Goal: Task Accomplishment & Management: Use online tool/utility

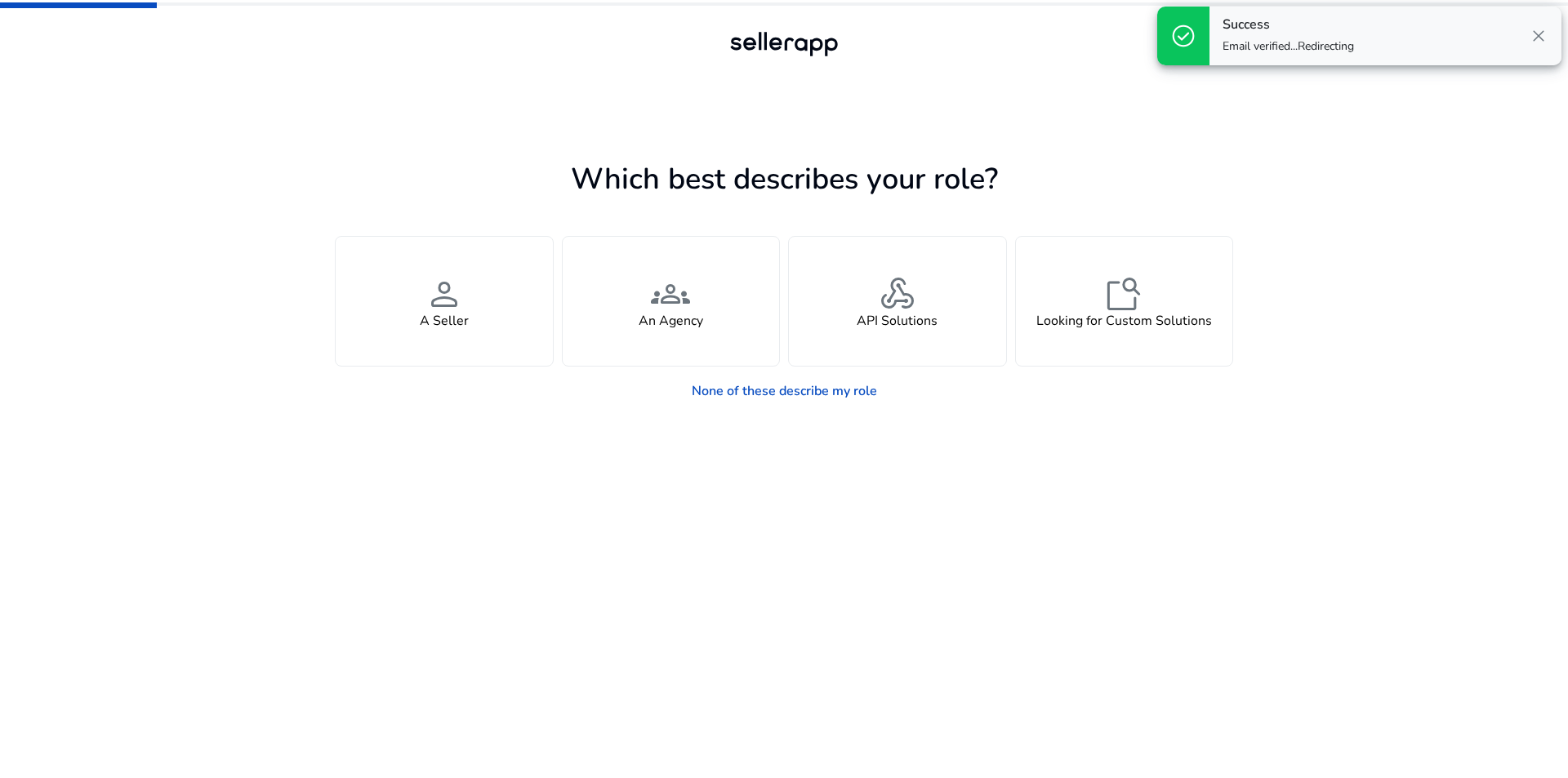
click at [1539, 32] on span "close" at bounding box center [1539, 36] width 20 height 20
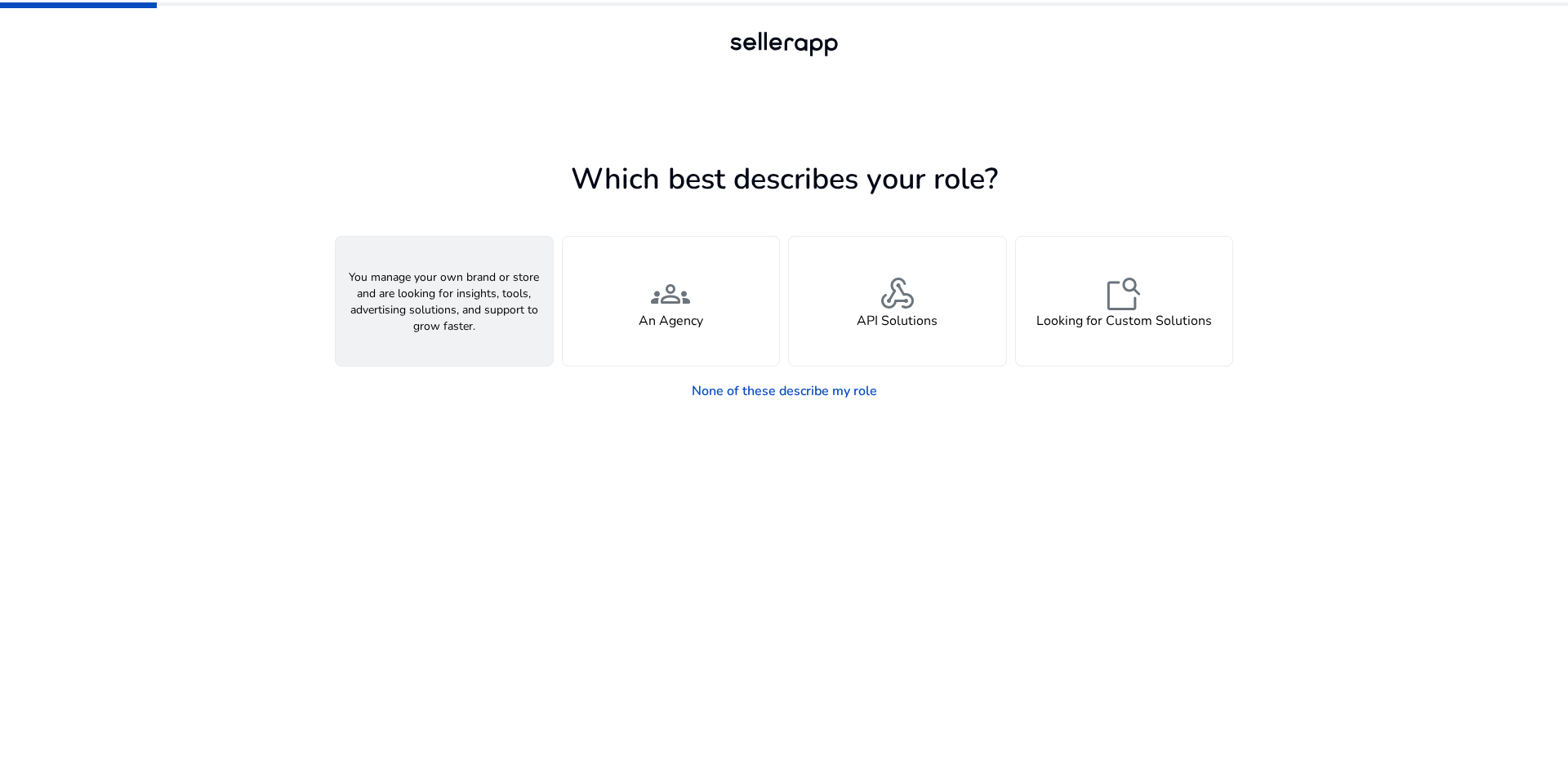
click at [418, 292] on div "person A Seller" at bounding box center [444, 300] width 217 height 129
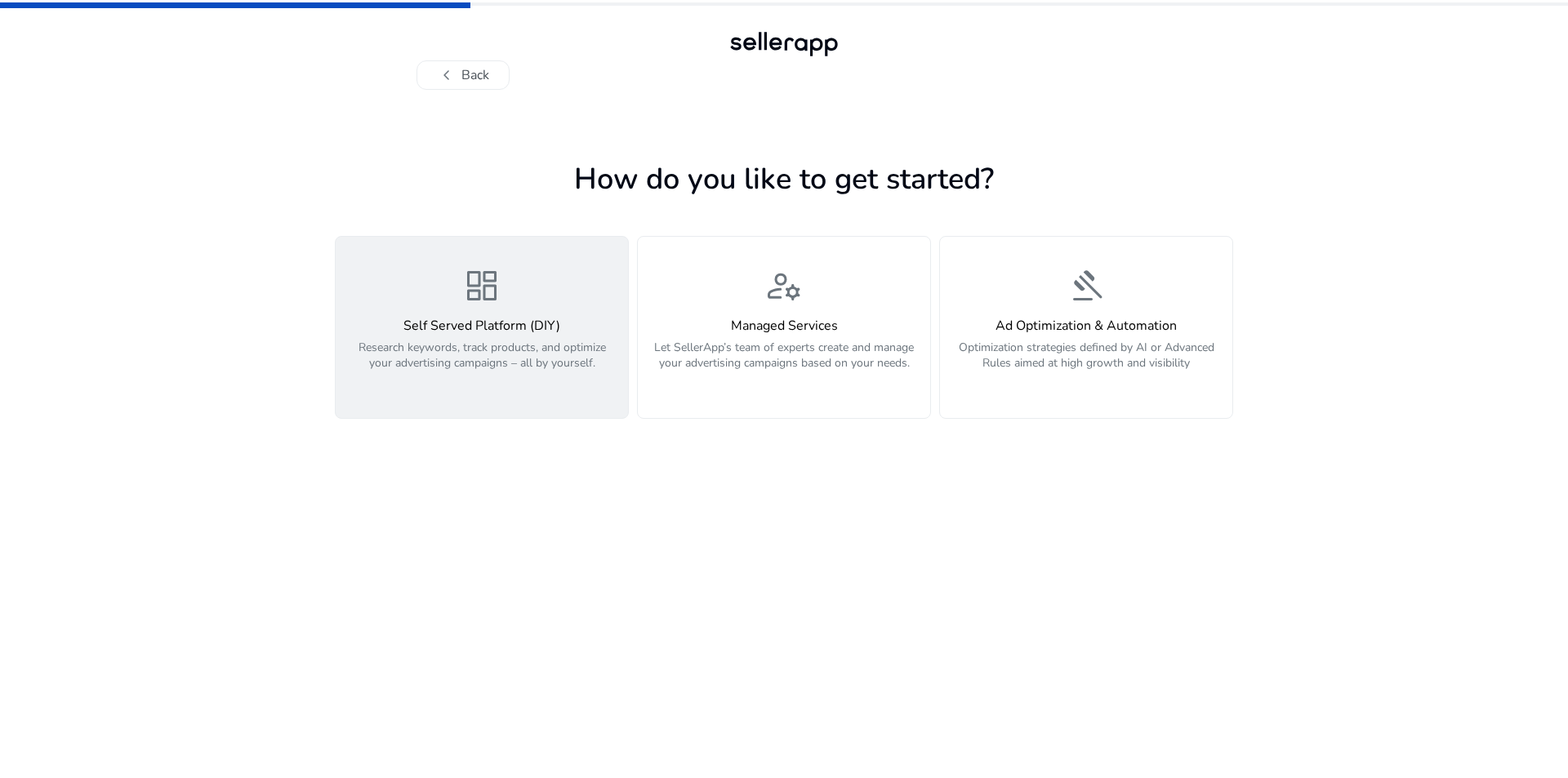
click at [548, 361] on p "Research keywords, track products, and optimize your advertising campaigns – al…" at bounding box center [481, 364] width 272 height 49
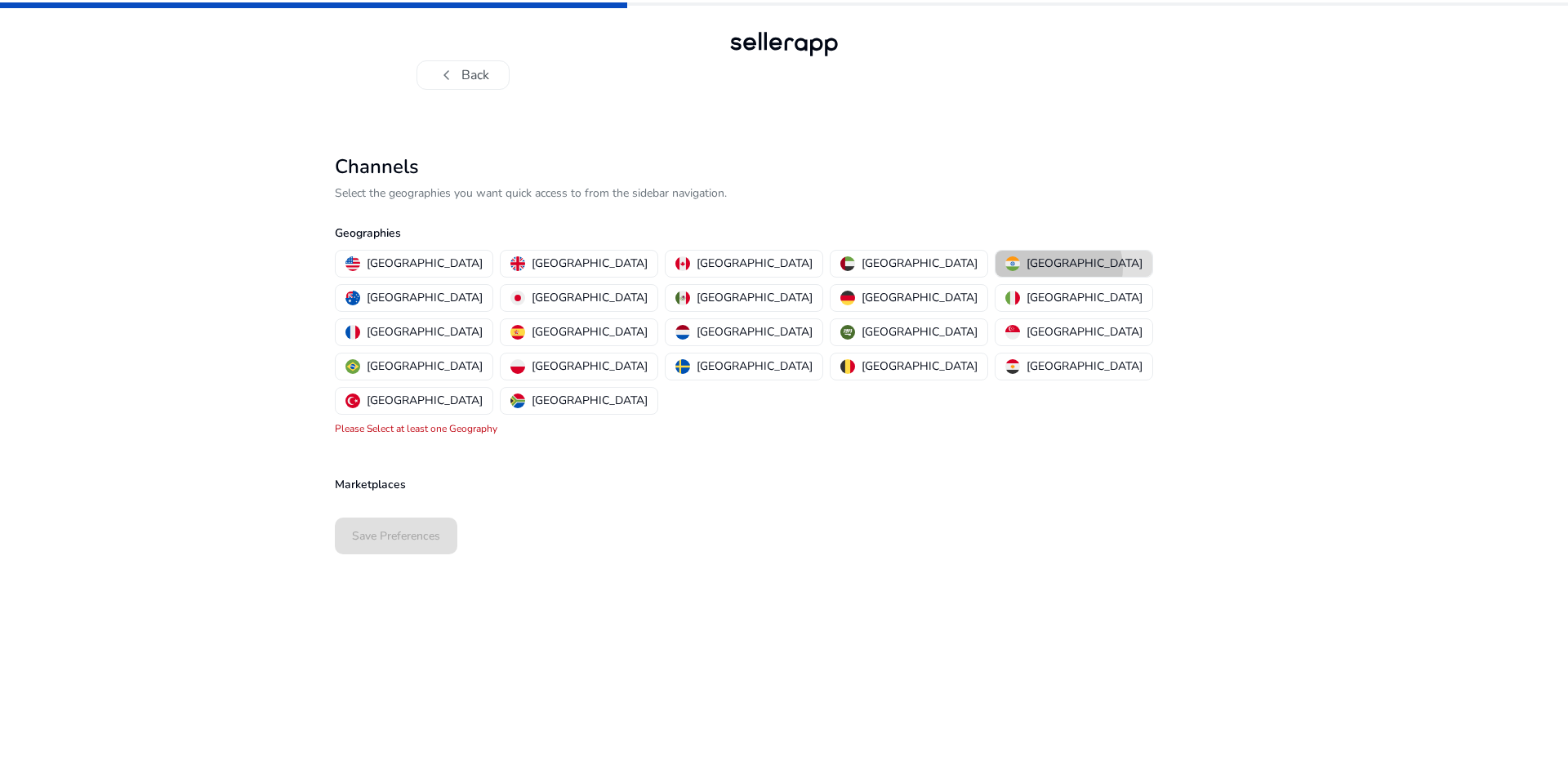
click at [995, 268] on button "[GEOGRAPHIC_DATA]" at bounding box center [1073, 263] width 157 height 26
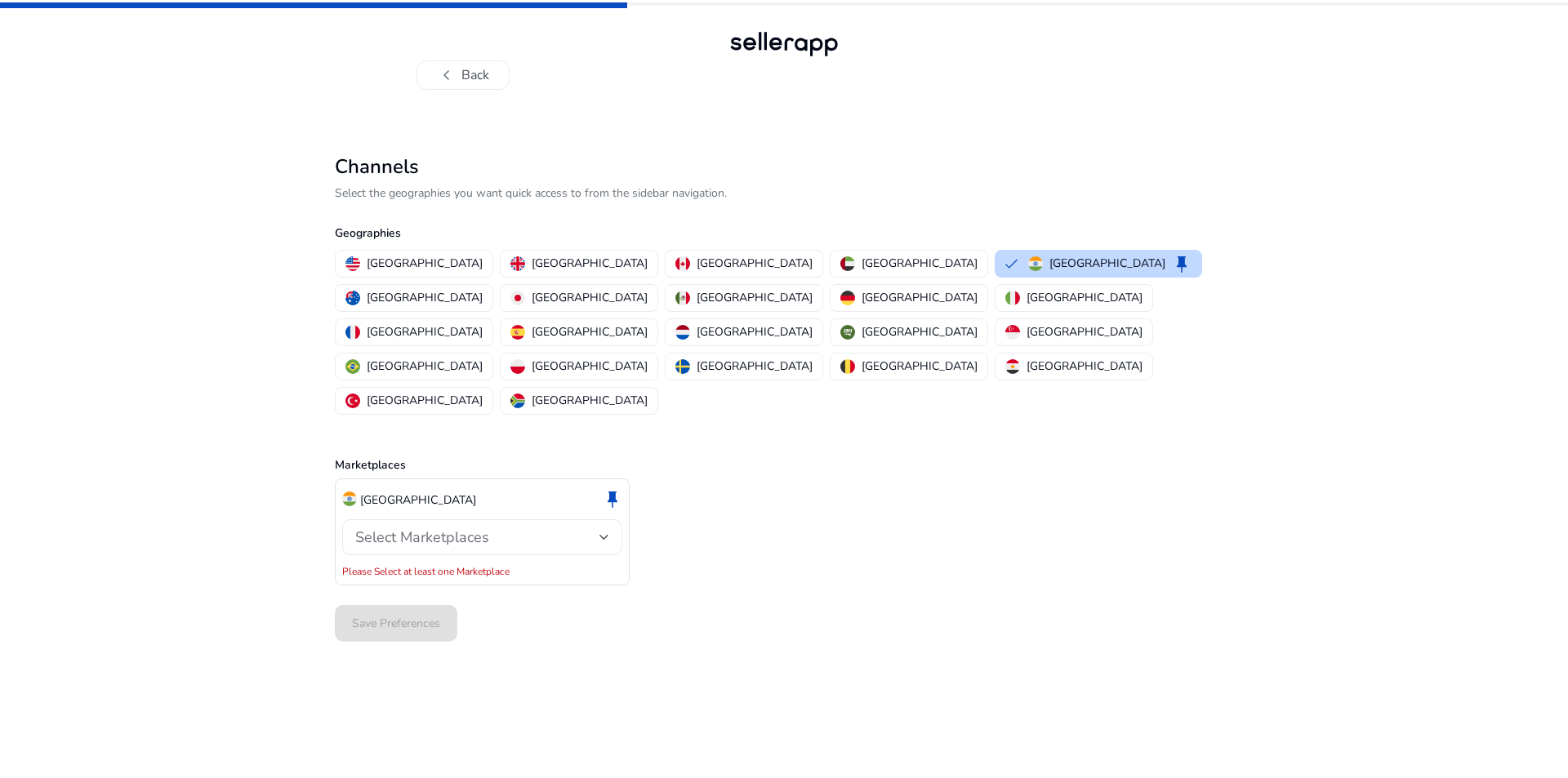
click at [516, 520] on div "Select Marketplaces" at bounding box center [482, 538] width 254 height 36
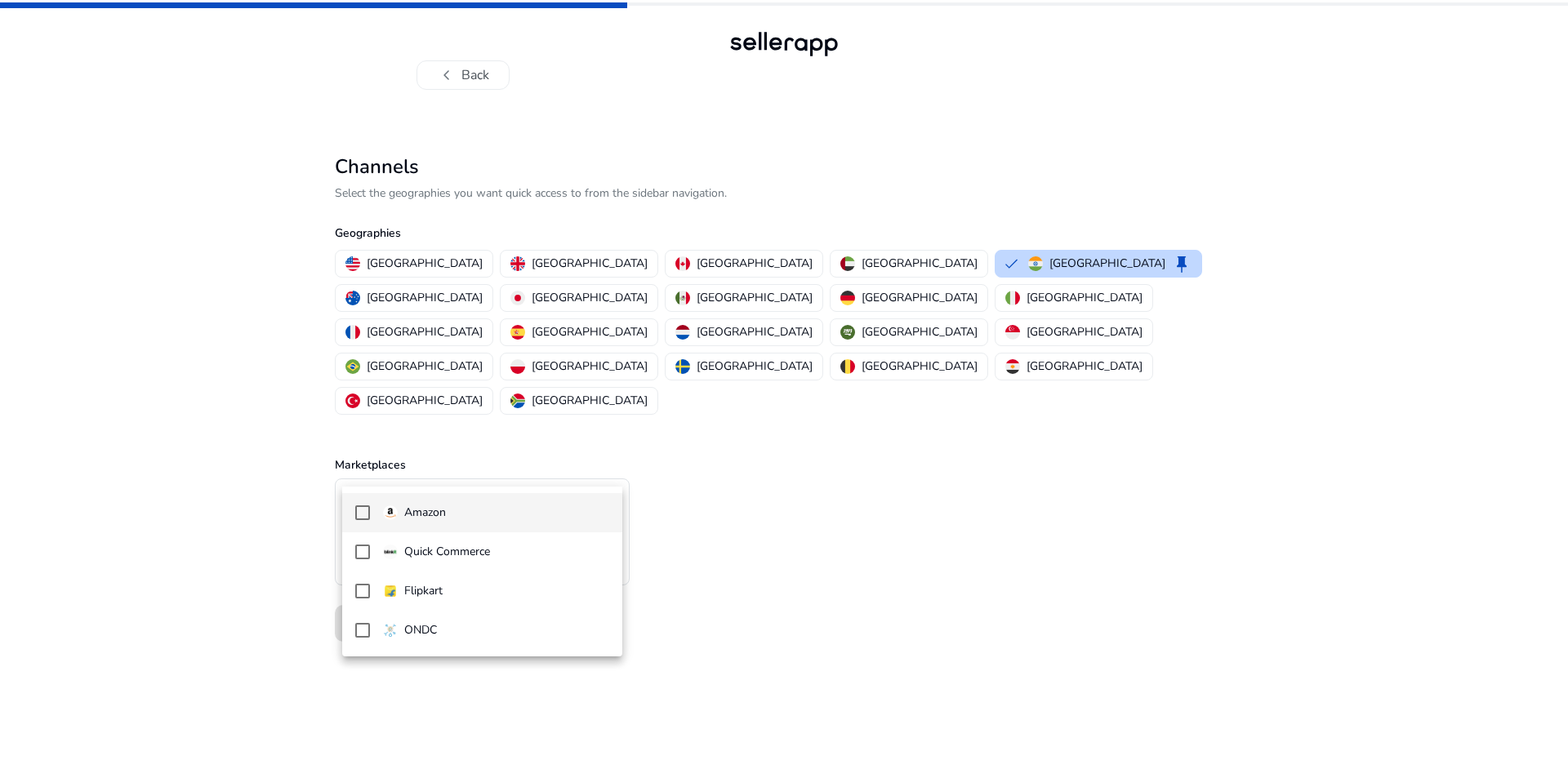
click at [508, 509] on span "Amazon" at bounding box center [496, 513] width 226 height 18
click at [727, 532] on div at bounding box center [784, 389] width 1568 height 778
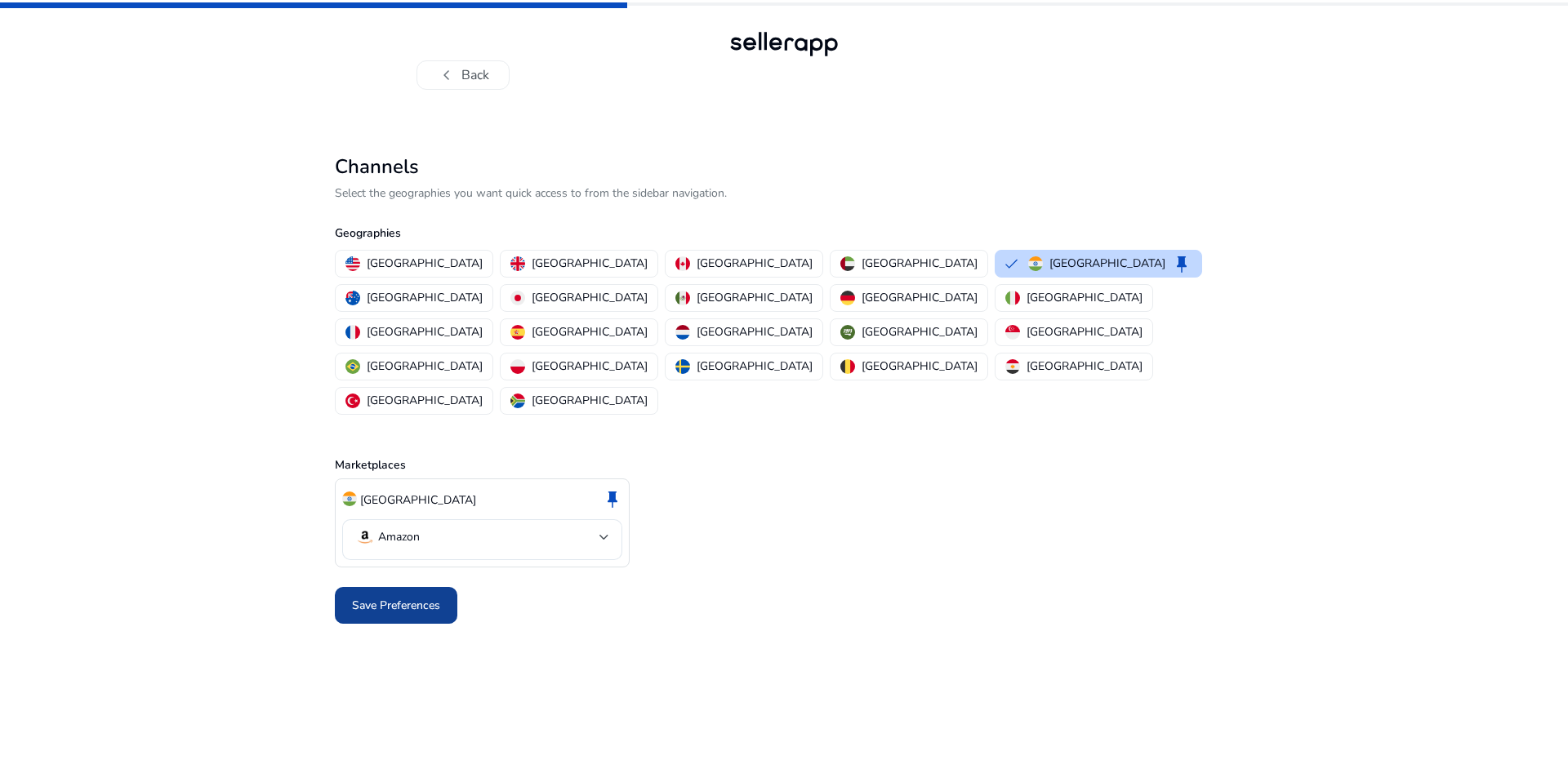
click at [430, 596] on span "Save Preferences" at bounding box center [396, 604] width 88 height 17
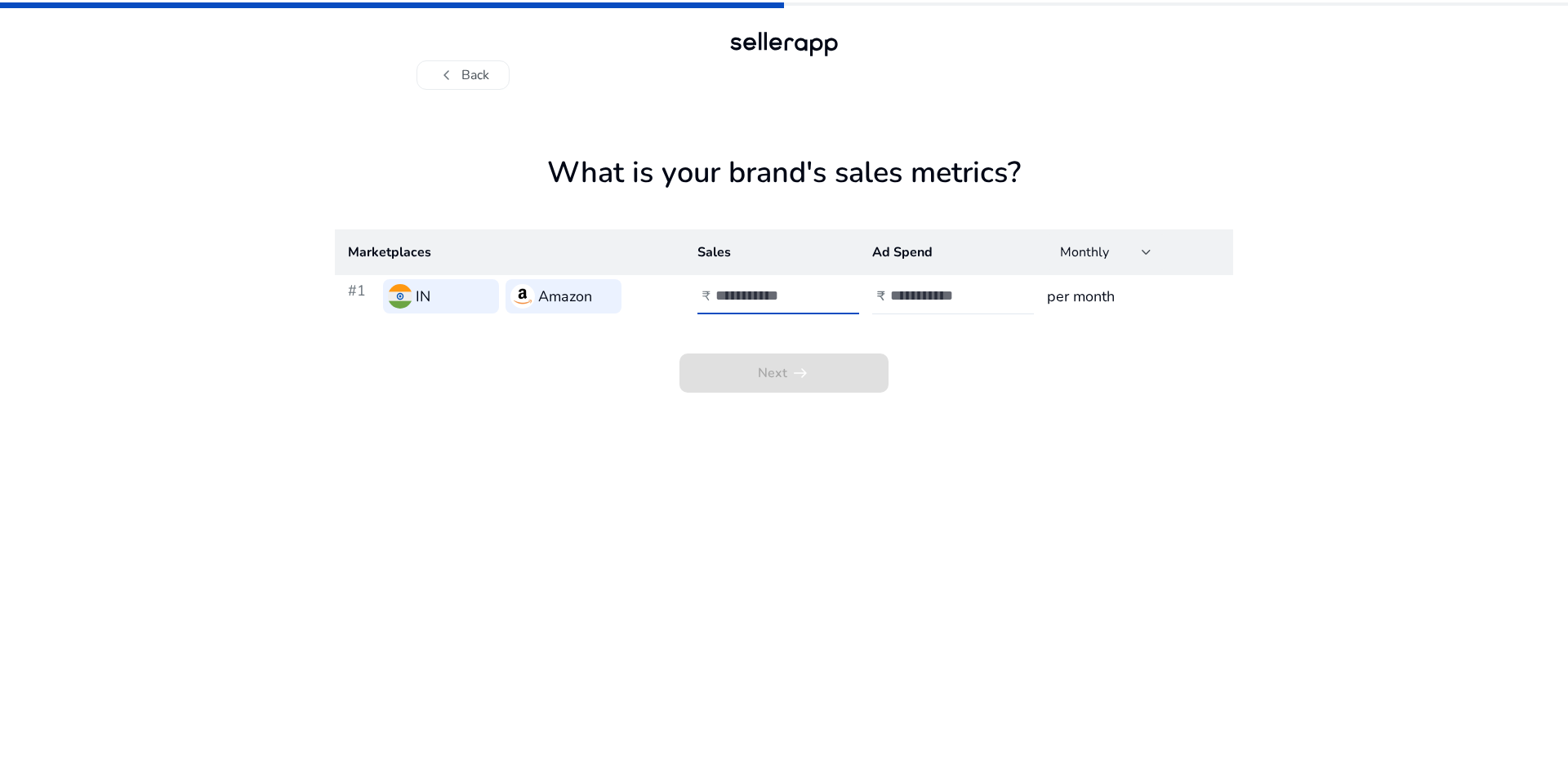
click at [786, 293] on input "number" at bounding box center [770, 295] width 111 height 18
type input "*****"
click at [964, 289] on input "number" at bounding box center [945, 295] width 111 height 18
type input "*"
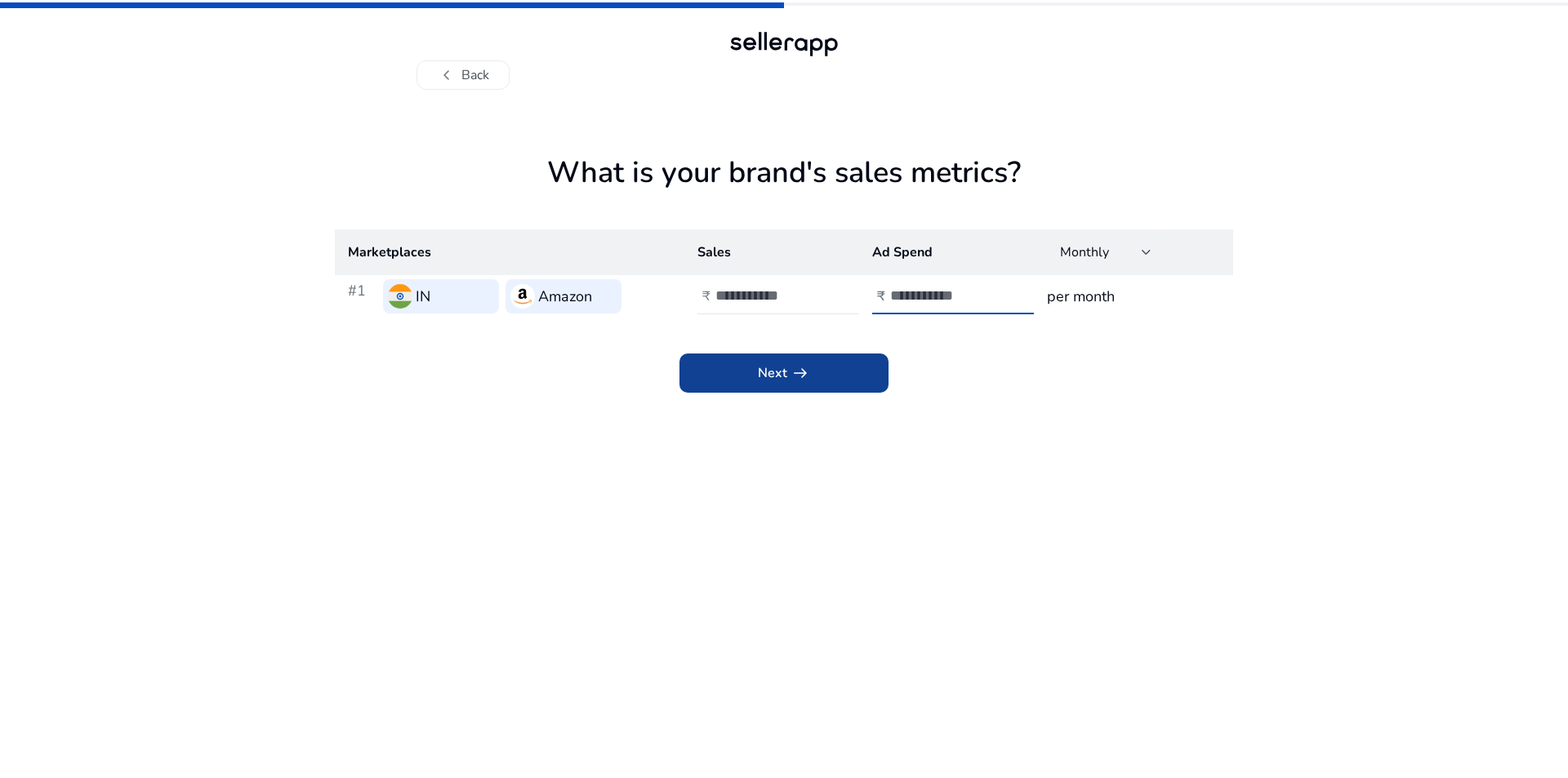
click at [839, 365] on span at bounding box center [784, 372] width 209 height 39
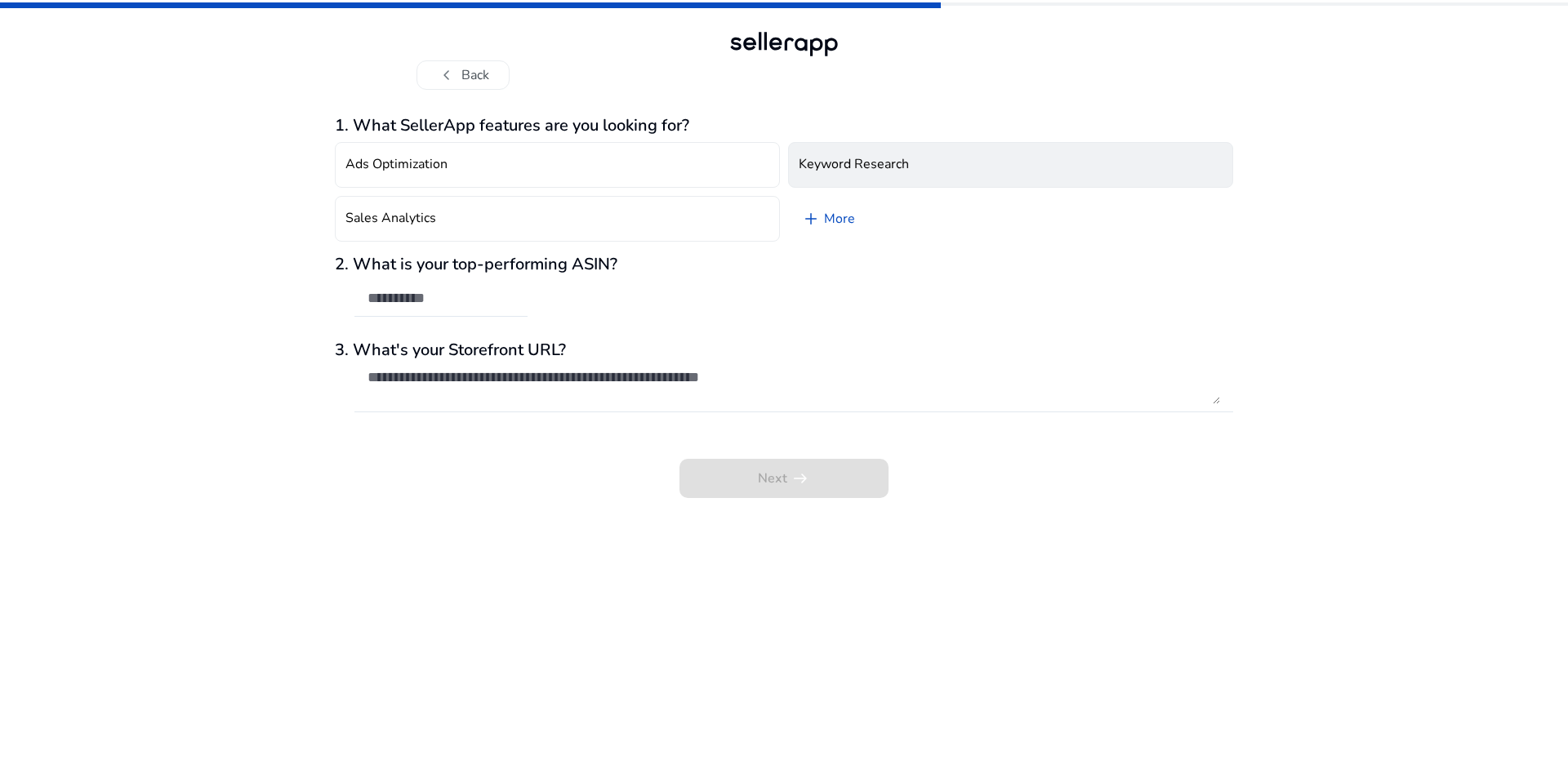
click at [823, 161] on h4 "Keyword Research" at bounding box center [854, 165] width 111 height 16
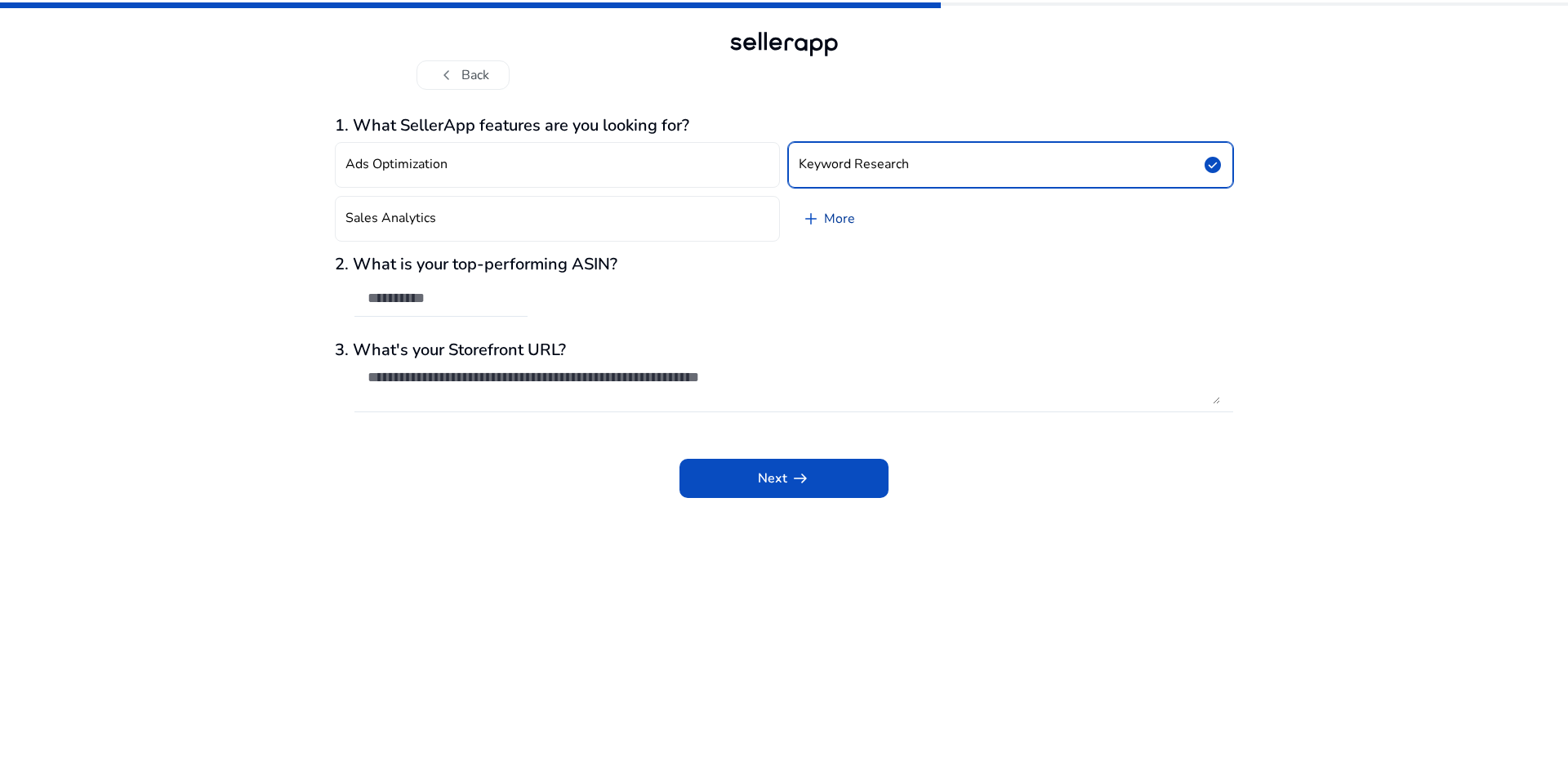
click at [828, 219] on link "add More" at bounding box center [828, 218] width 80 height 46
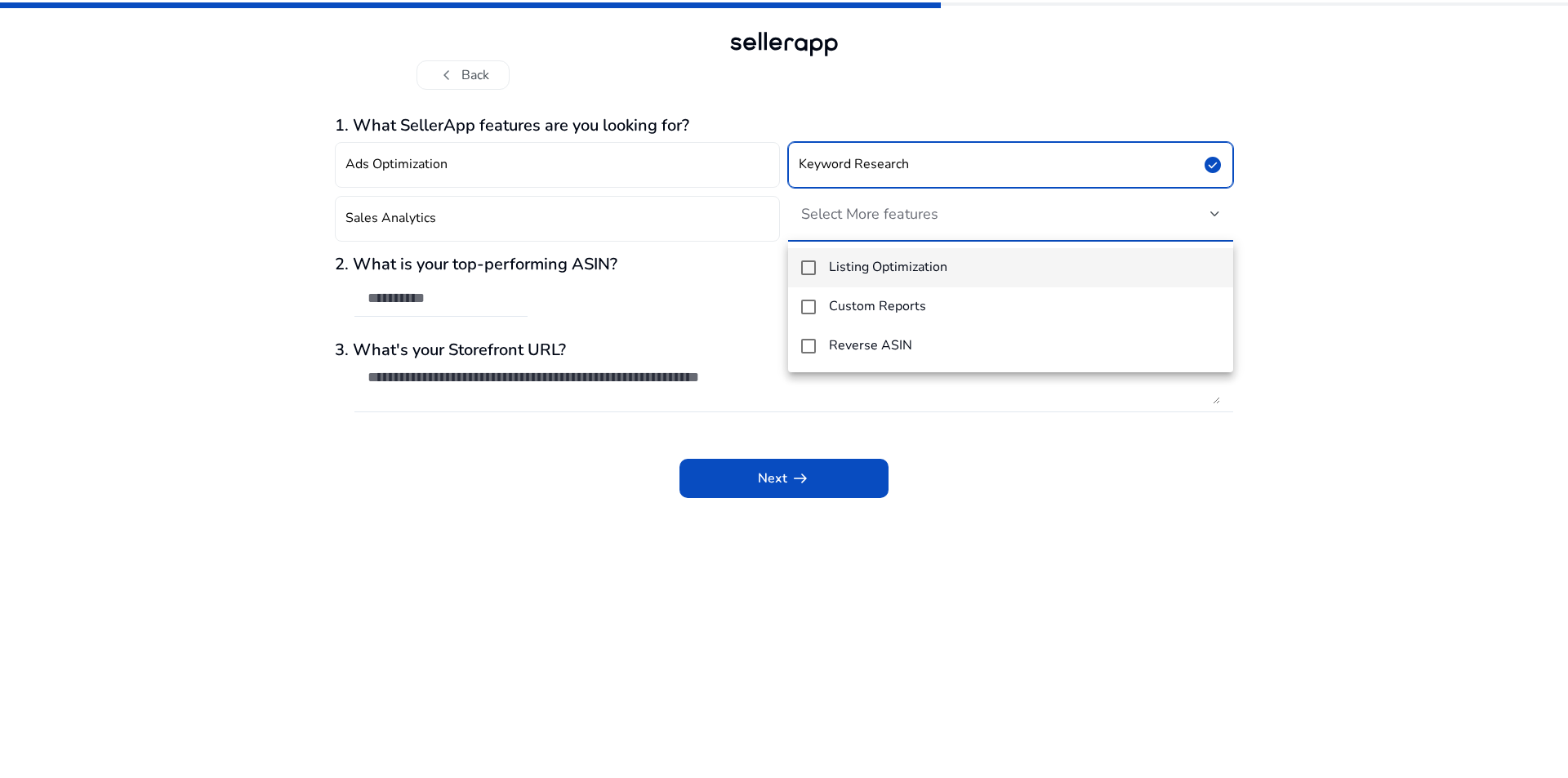
click at [738, 292] on div at bounding box center [784, 389] width 1568 height 778
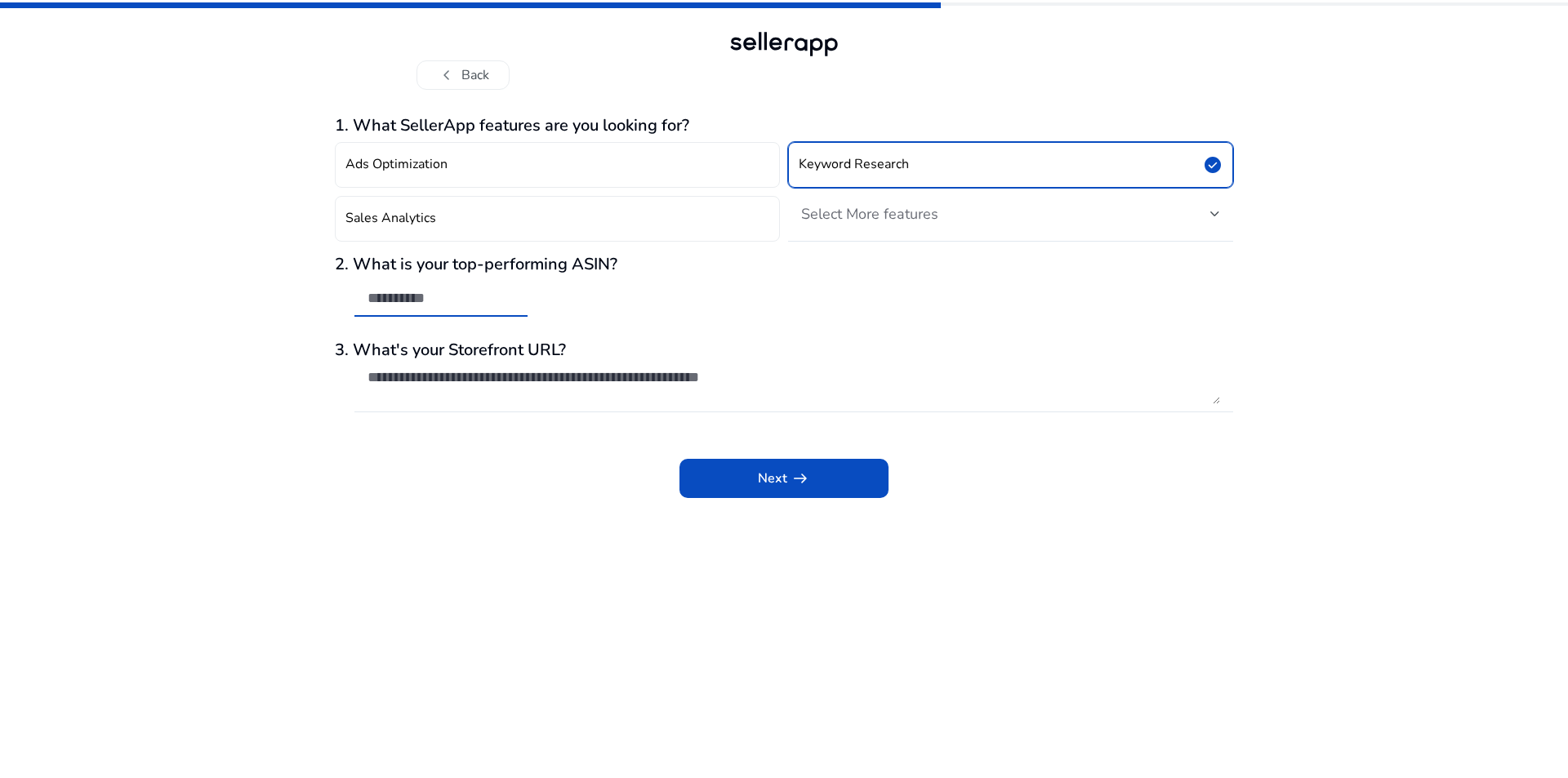
click at [392, 303] on input "text" at bounding box center [440, 298] width 147 height 18
click at [261, 301] on div "chevron_left Back 1. What SellerApp features are you looking for? Ads Optimizat…" at bounding box center [784, 389] width 1568 height 778
click at [797, 480] on span "arrow_right_alt" at bounding box center [800, 479] width 20 height 20
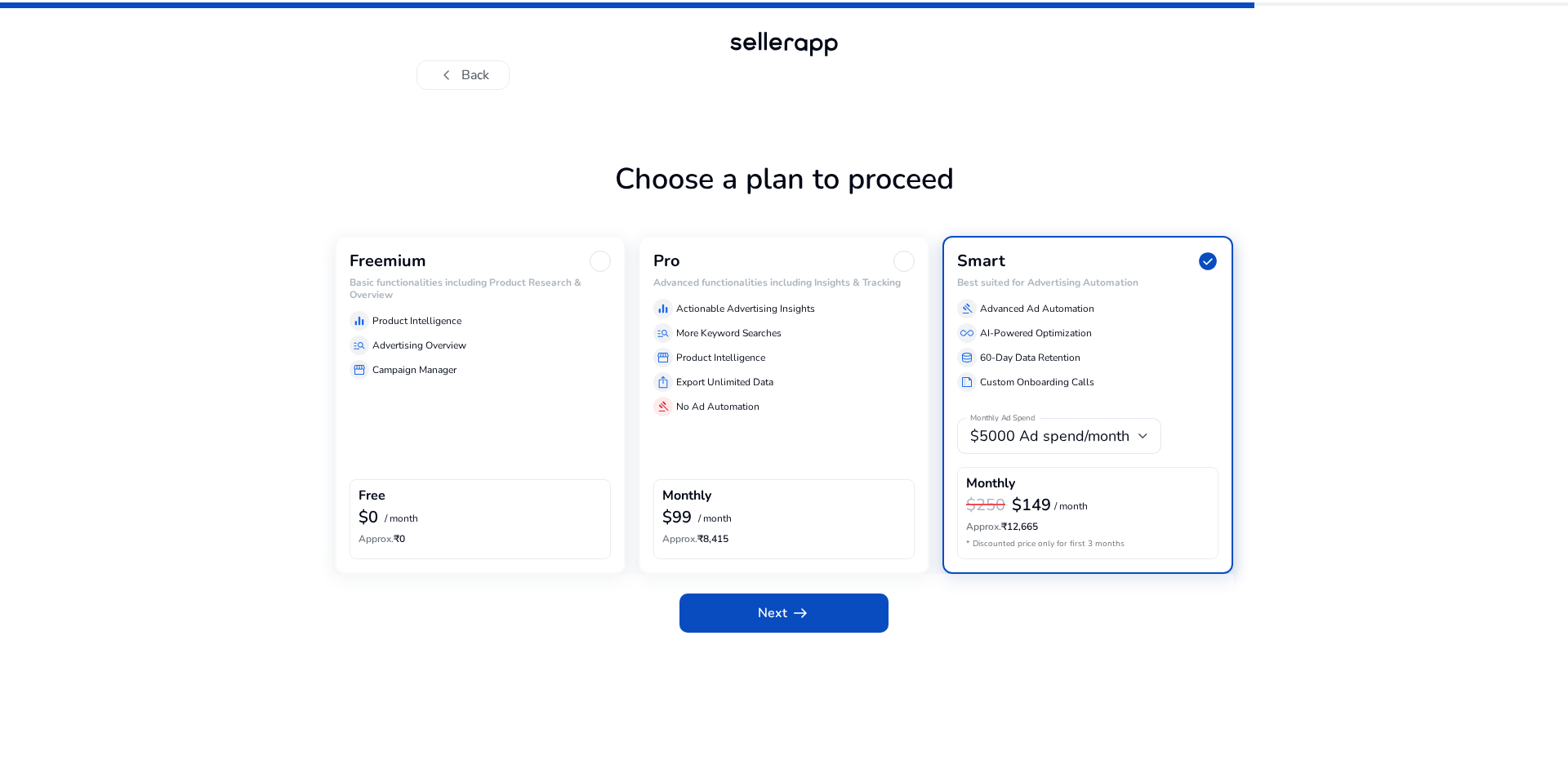
click at [567, 400] on div "Freemium Basic functionalities including Product Research & Overview equalizer …" at bounding box center [480, 405] width 290 height 337
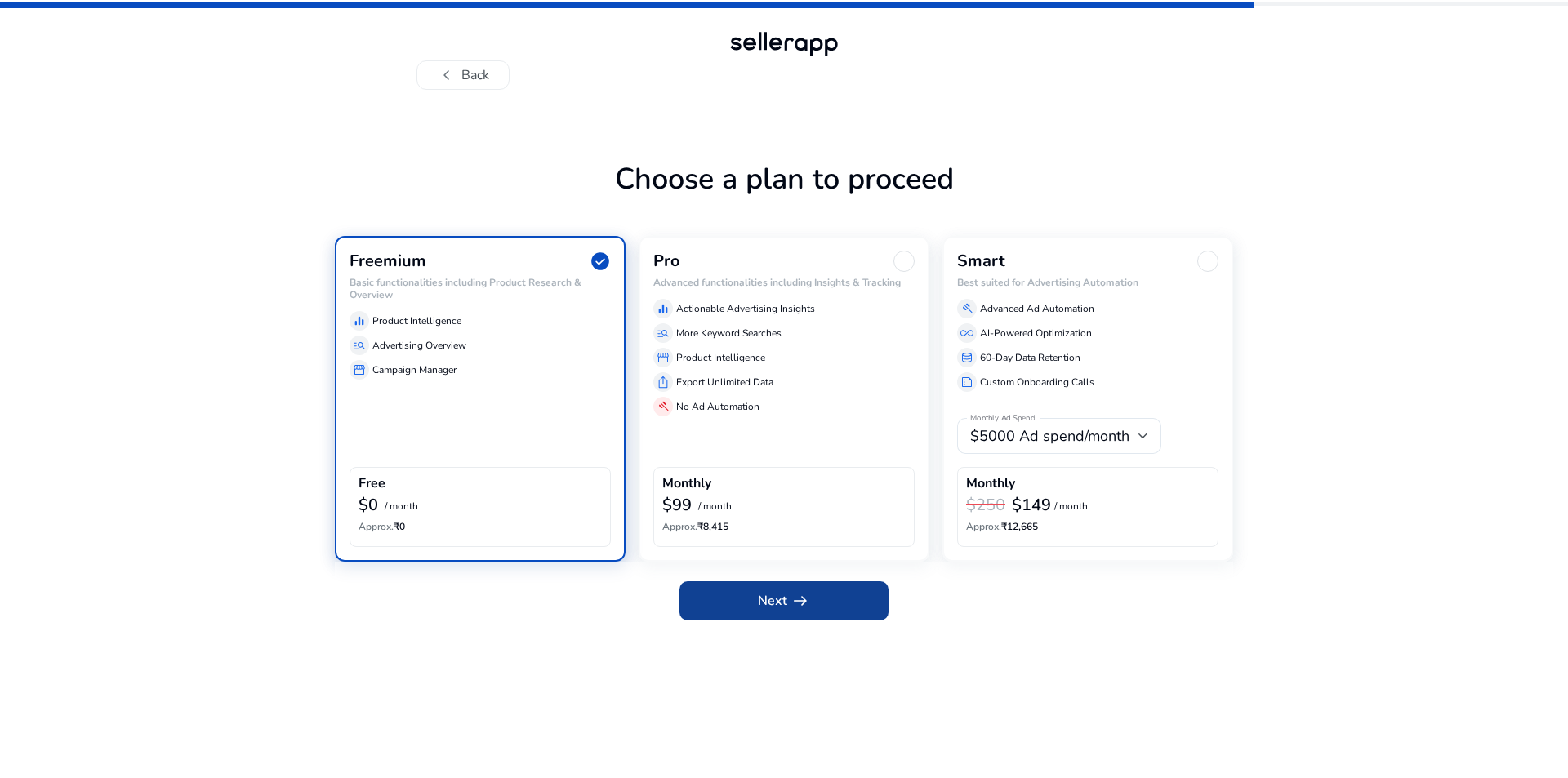
click at [759, 595] on span "Next arrow_right_alt" at bounding box center [784, 601] width 52 height 20
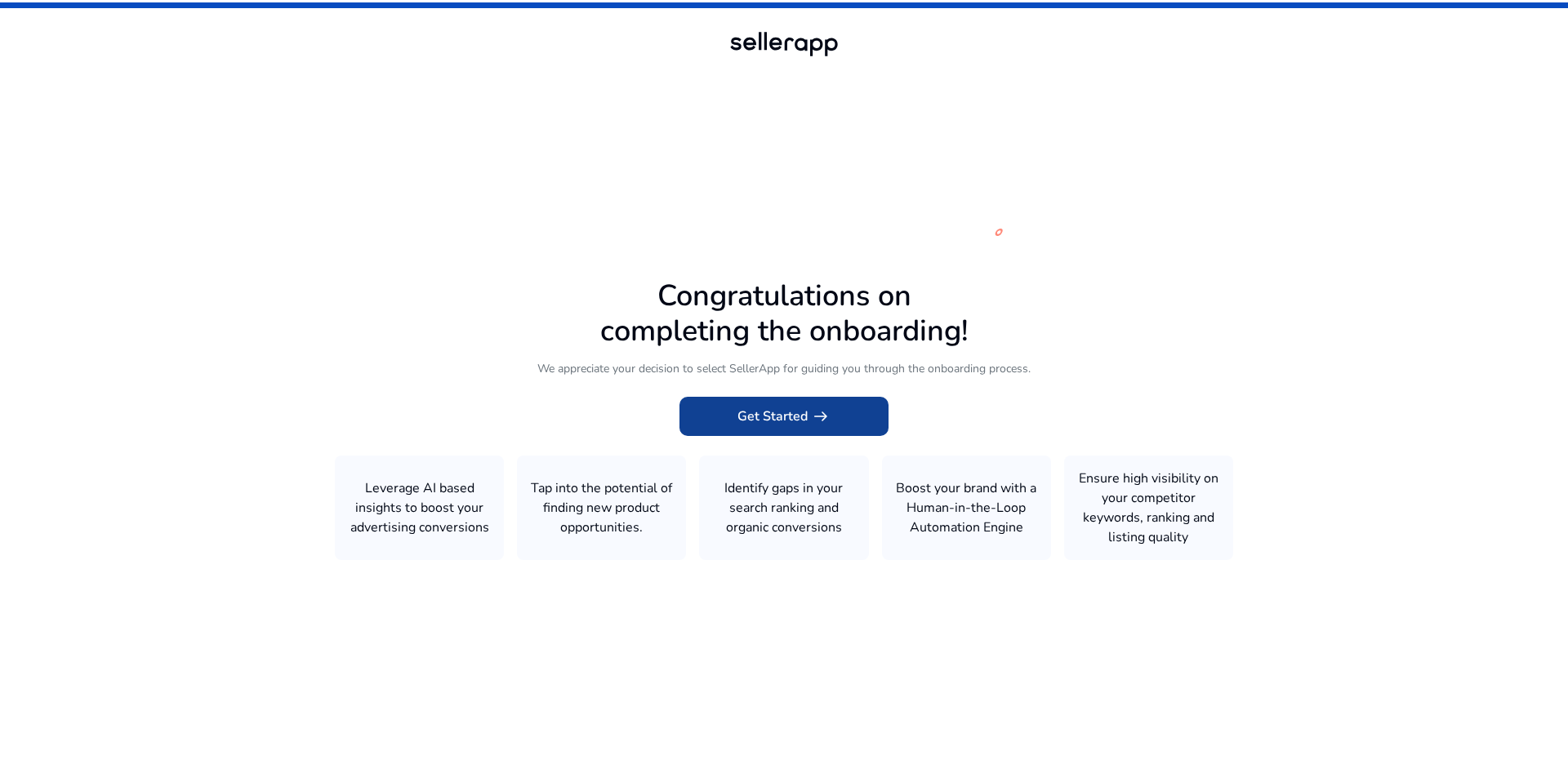
click at [769, 414] on span "Get Started arrow_right_alt" at bounding box center [783, 417] width 93 height 20
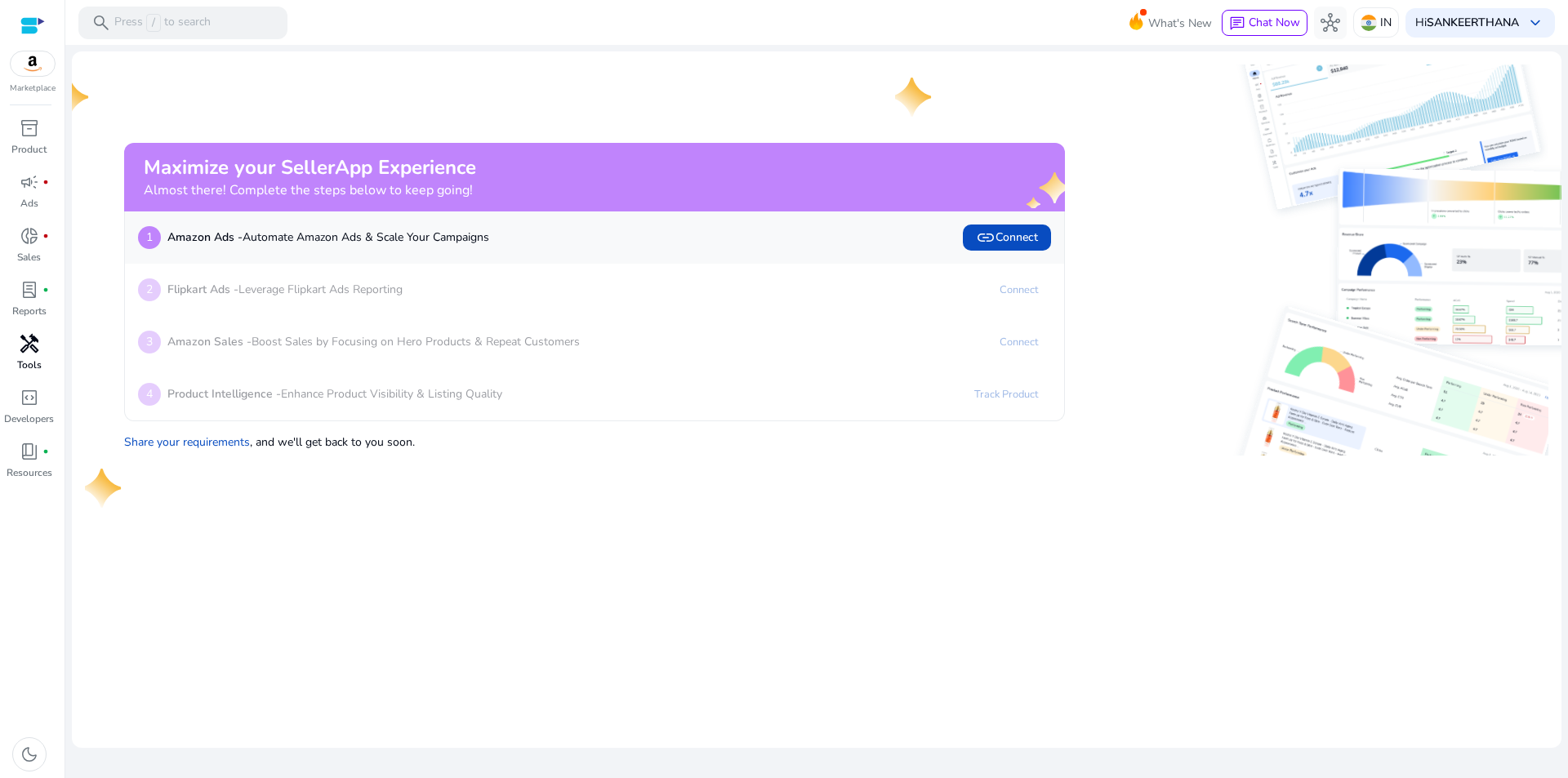
click at [30, 340] on span "handyman" at bounding box center [30, 344] width 20 height 20
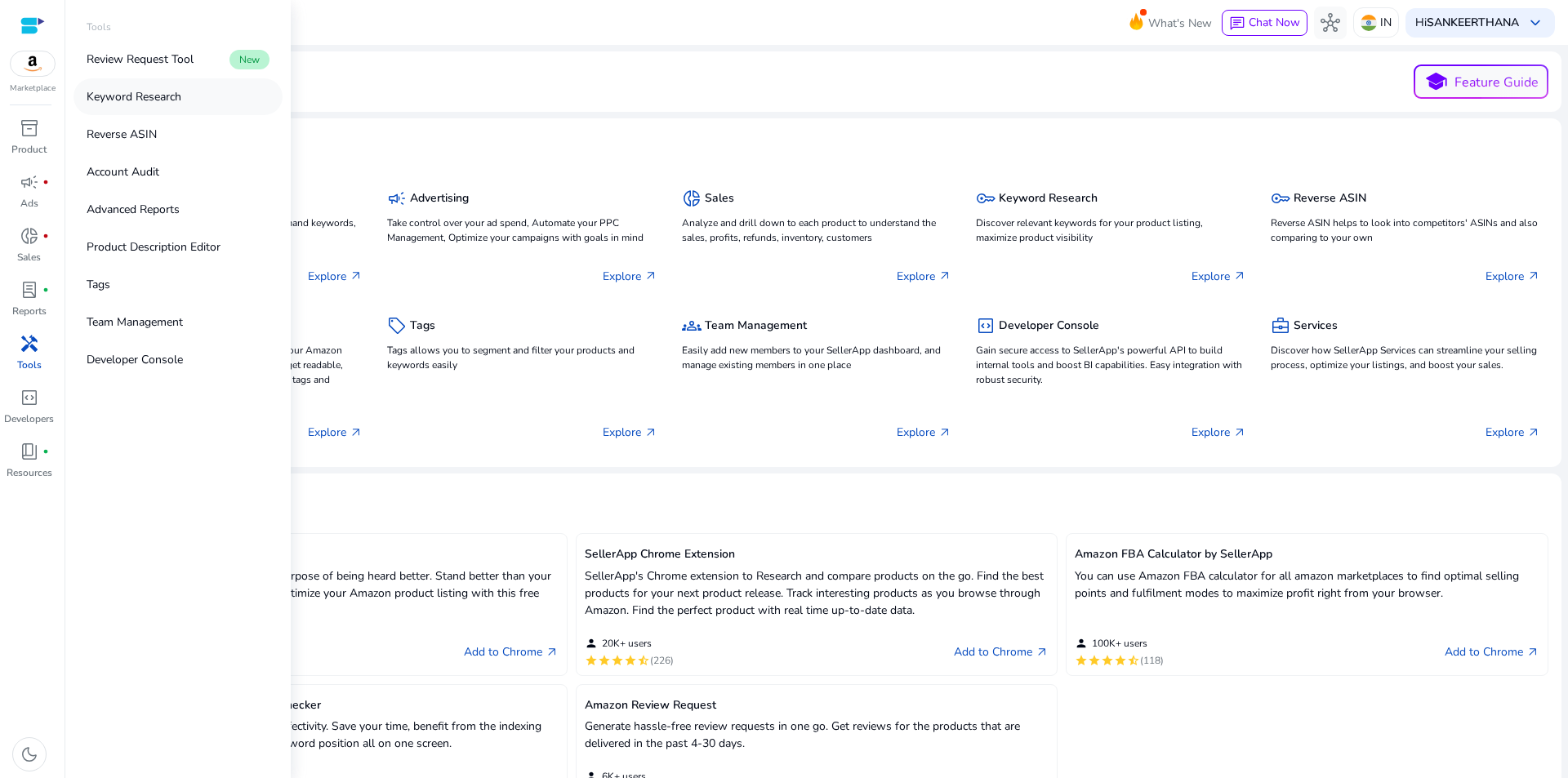
click at [197, 106] on link "Keyword Research" at bounding box center [179, 97] width 209 height 37
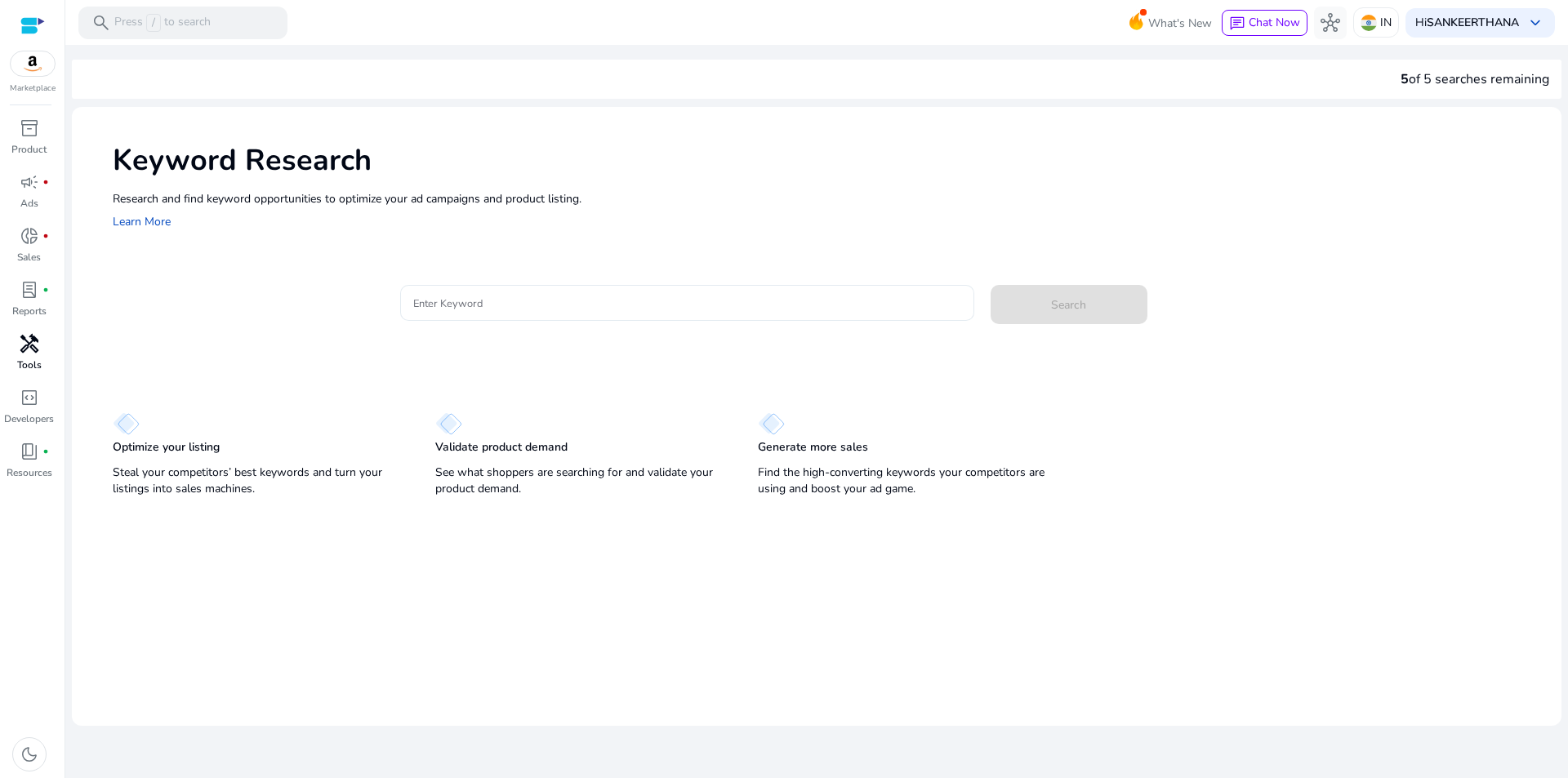
click at [482, 307] on input "Enter Keyword" at bounding box center [686, 303] width 548 height 18
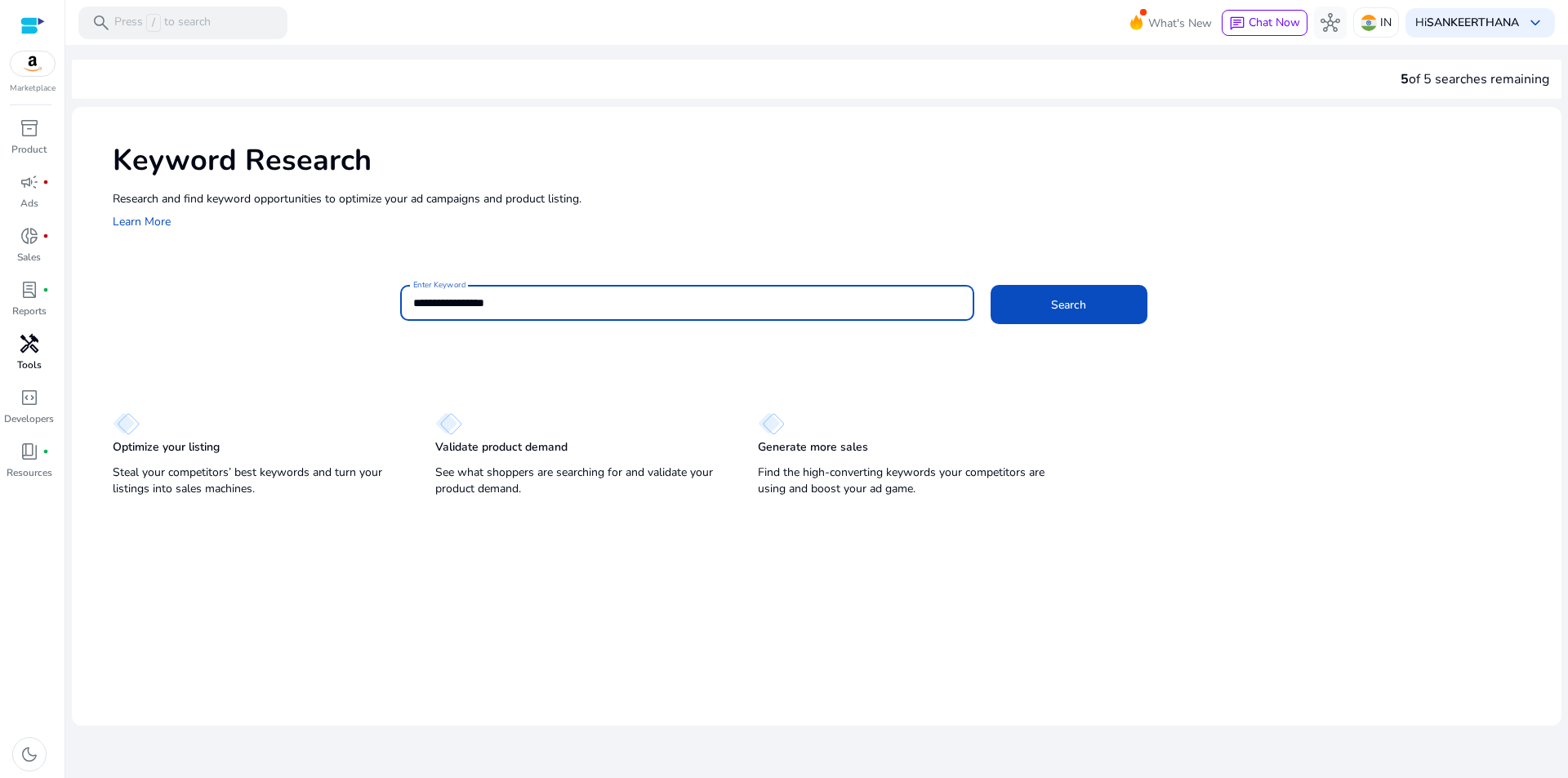
type input "**********"
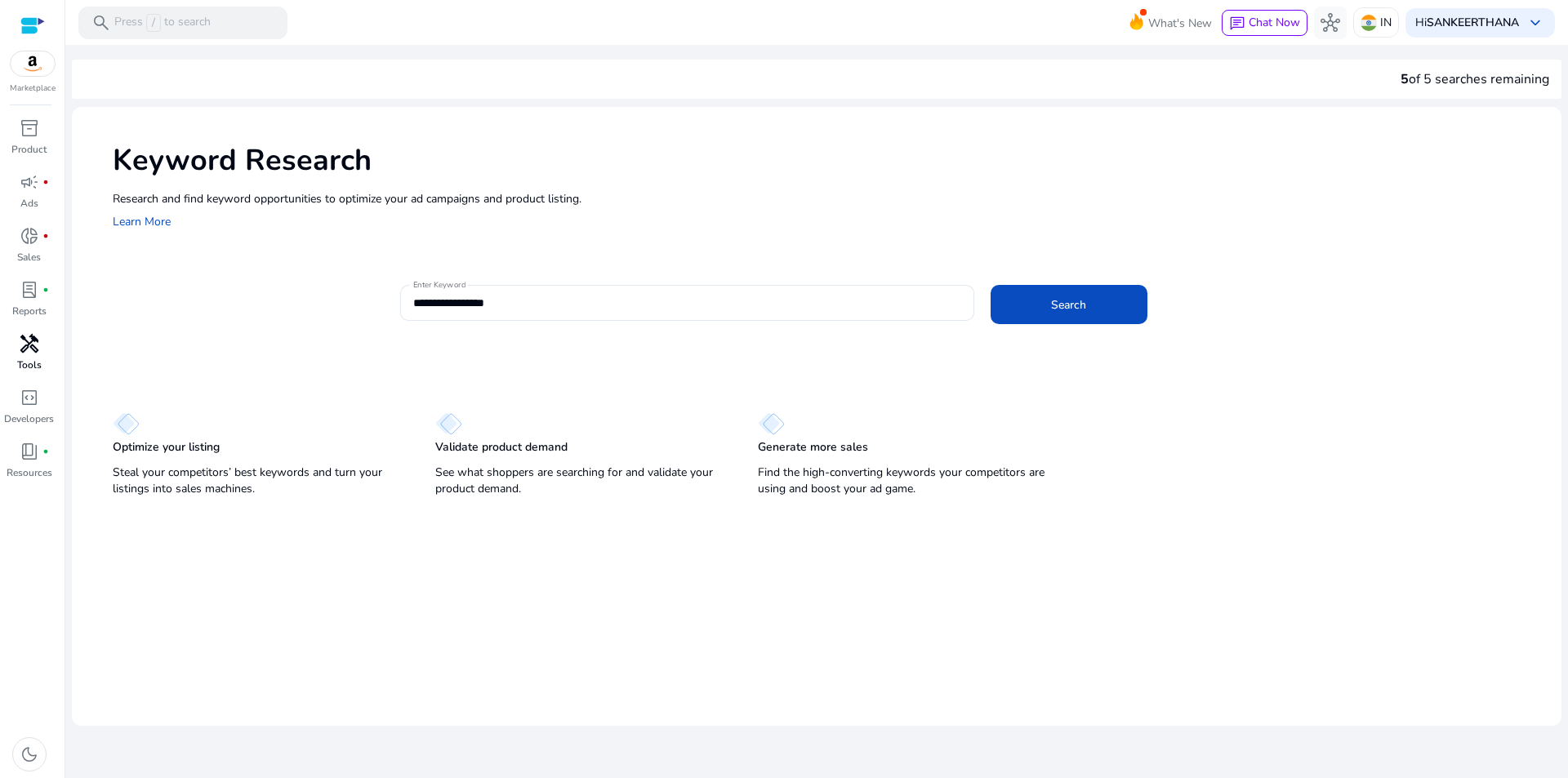
click at [1128, 325] on div "**********" at bounding box center [974, 311] width 1148 height 53
click at [1127, 311] on span at bounding box center [1068, 304] width 157 height 39
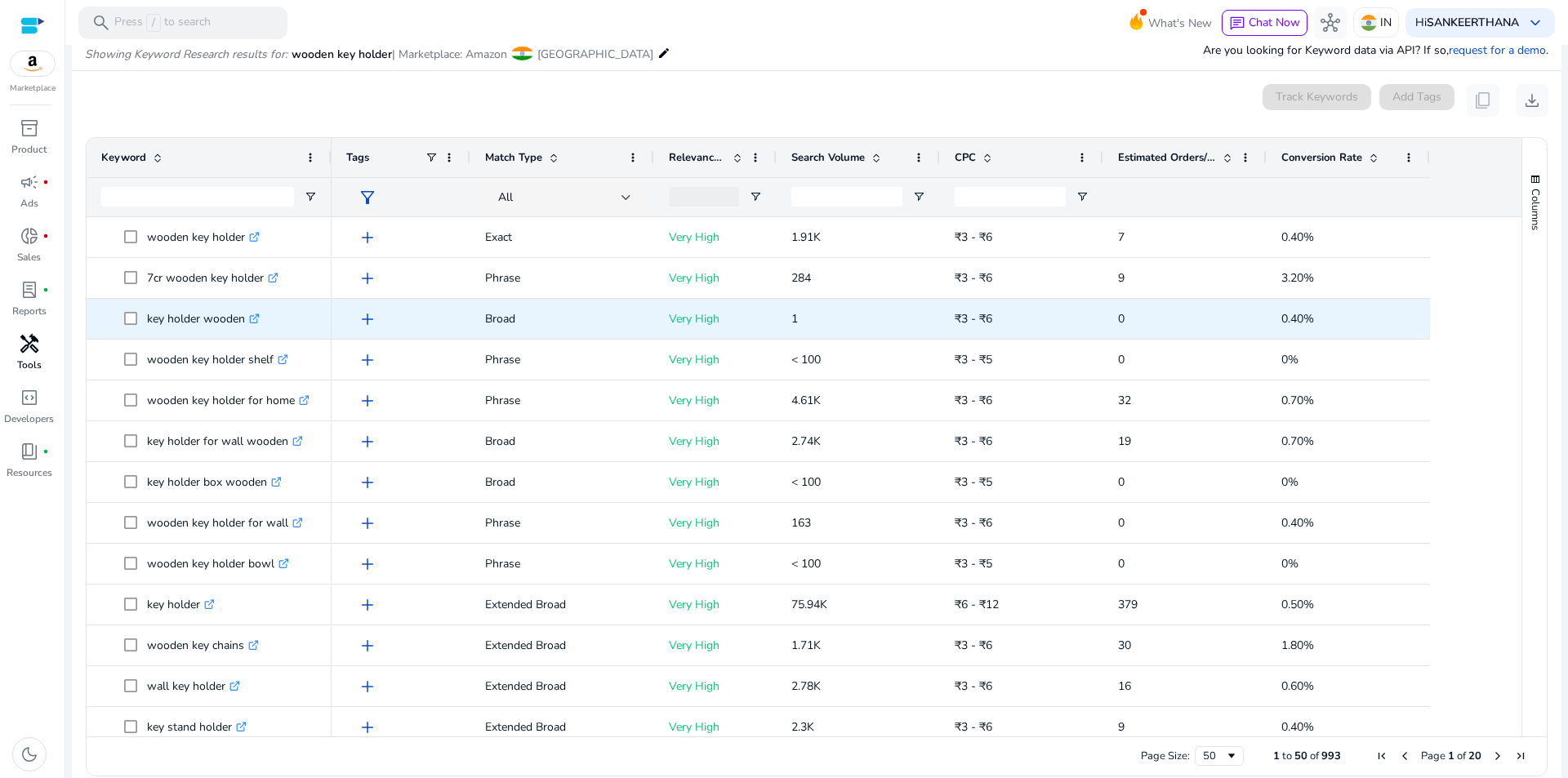
scroll to position [194, 0]
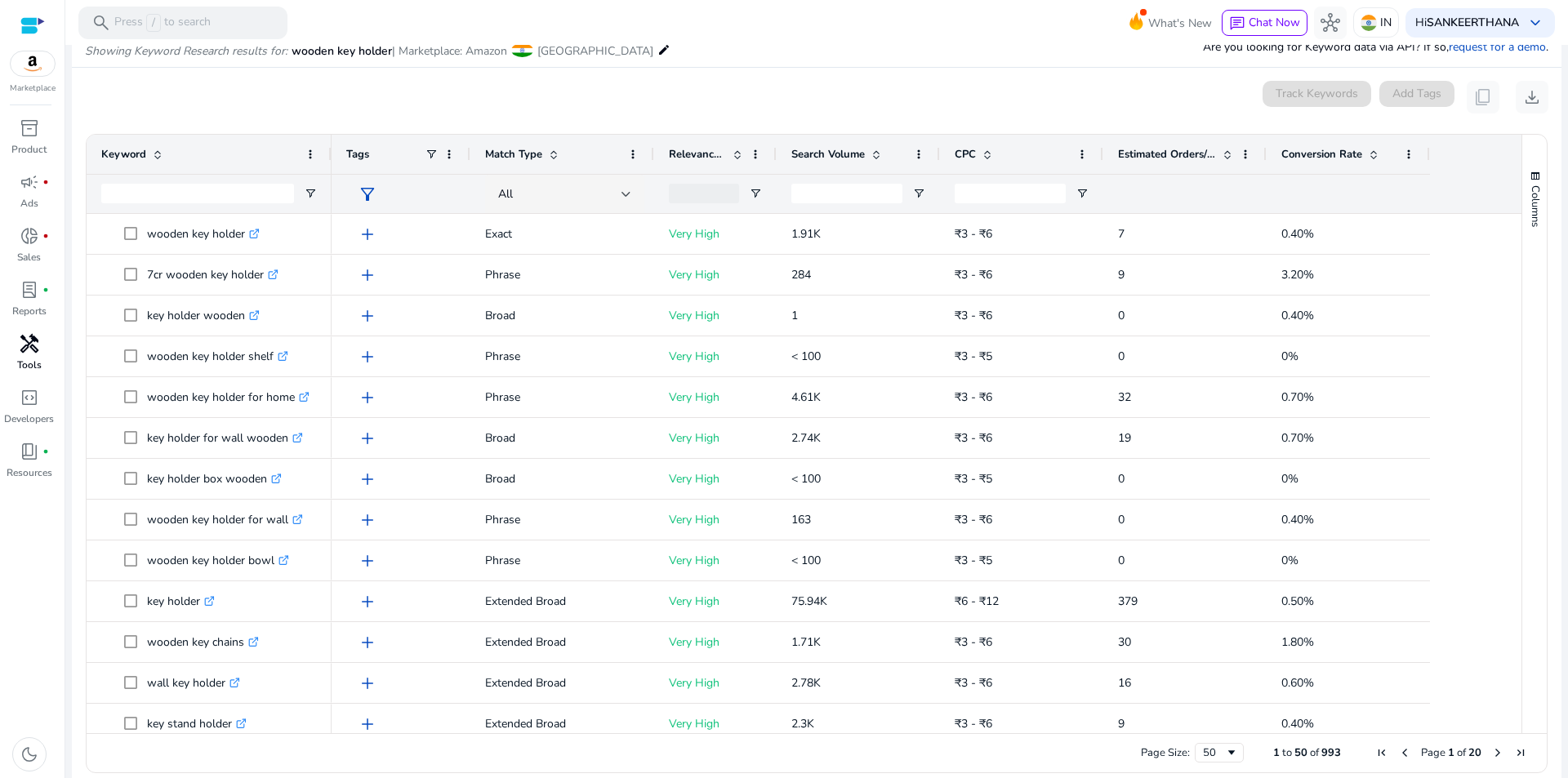
click at [865, 151] on span at bounding box center [874, 154] width 18 height 13
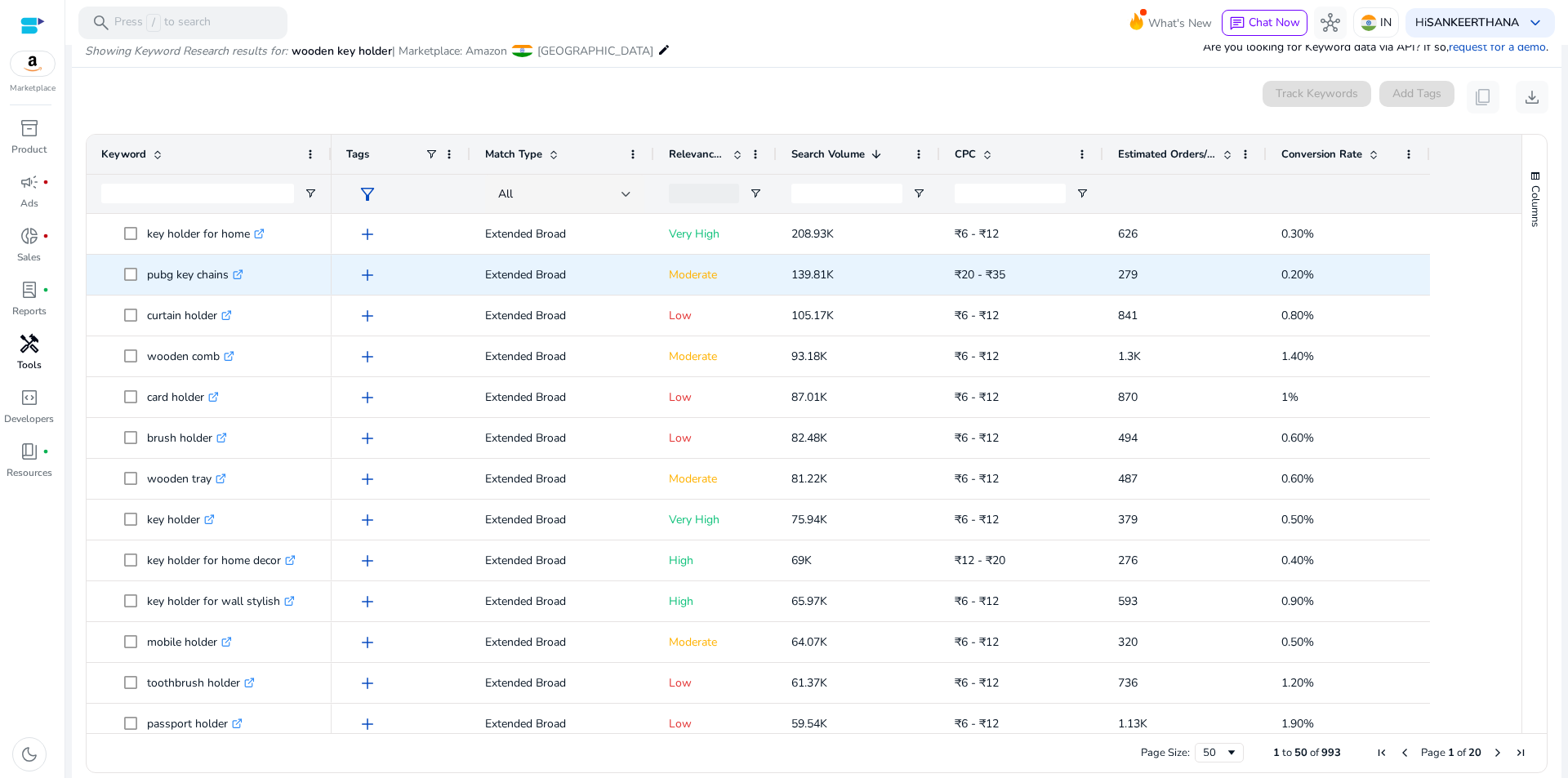
scroll to position [210, 0]
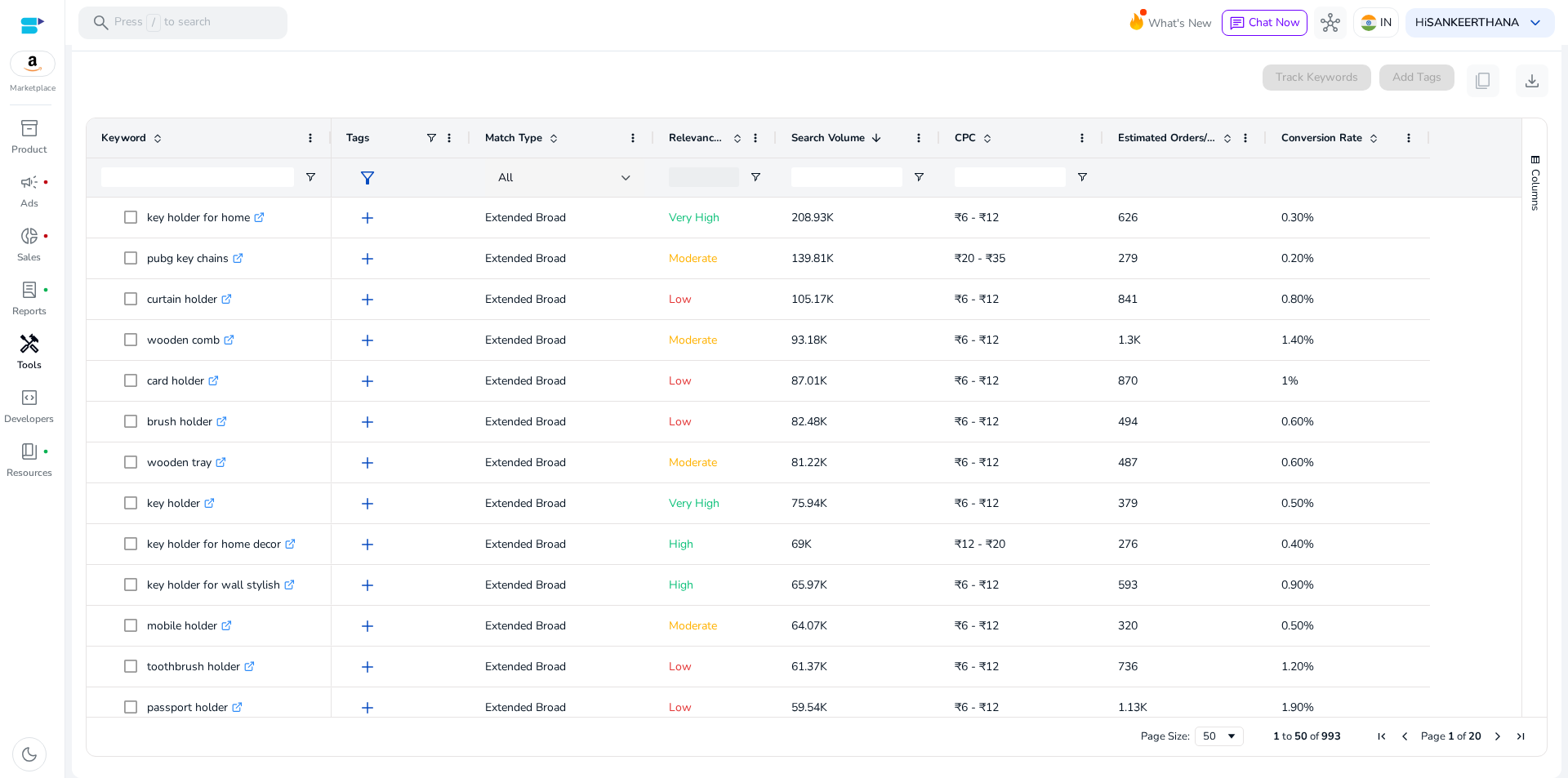
click at [159, 140] on span at bounding box center [157, 138] width 13 height 13
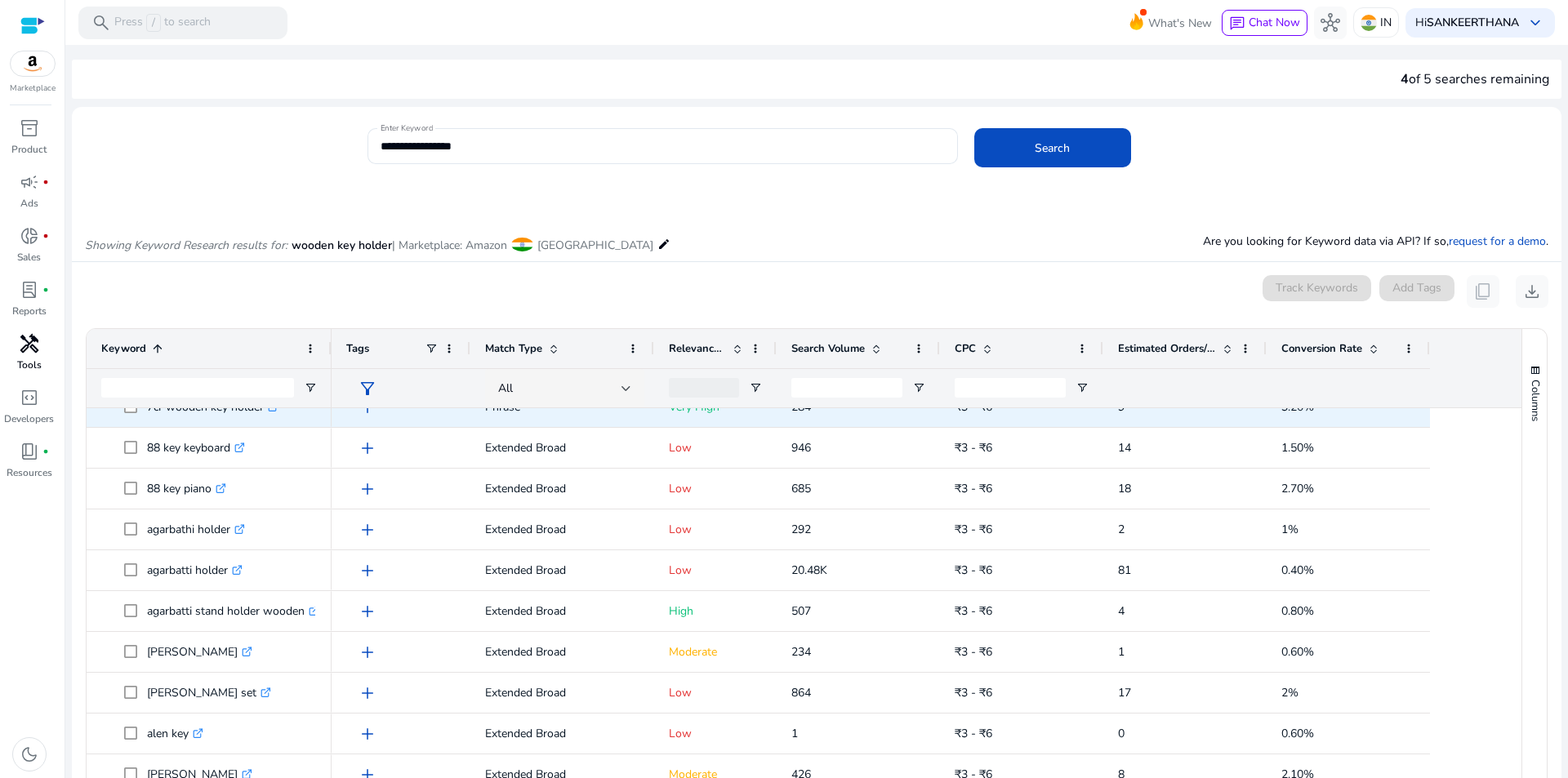
scroll to position [0, 0]
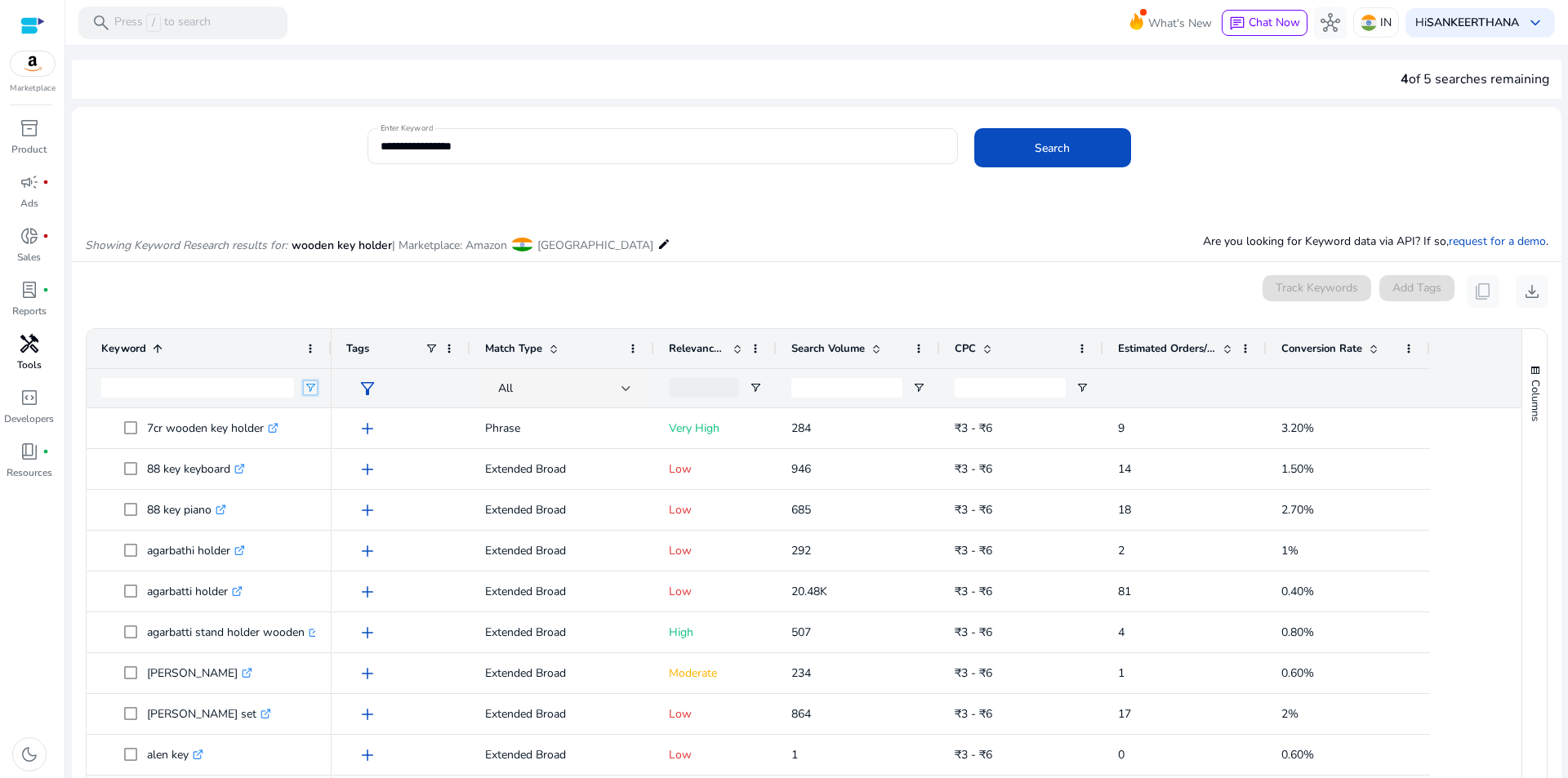
click at [312, 385] on span "Open Filter Menu" at bounding box center [310, 387] width 13 height 13
click at [336, 421] on div "Contains" at bounding box center [369, 418] width 100 height 12
click at [335, 440] on input "Filter Value" at bounding box center [374, 445] width 127 height 20
type input "**"
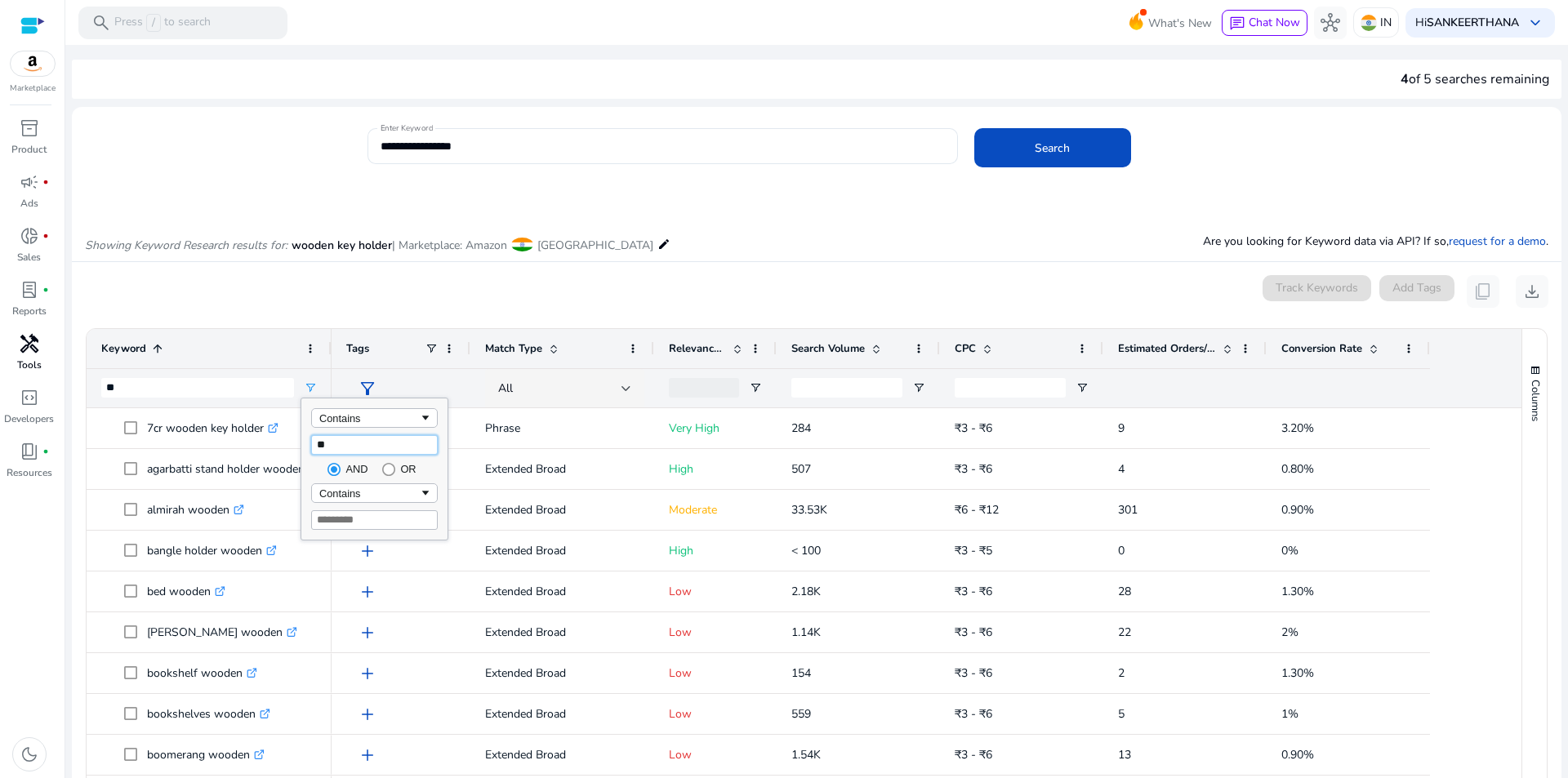
type input "*"
type input "**********"
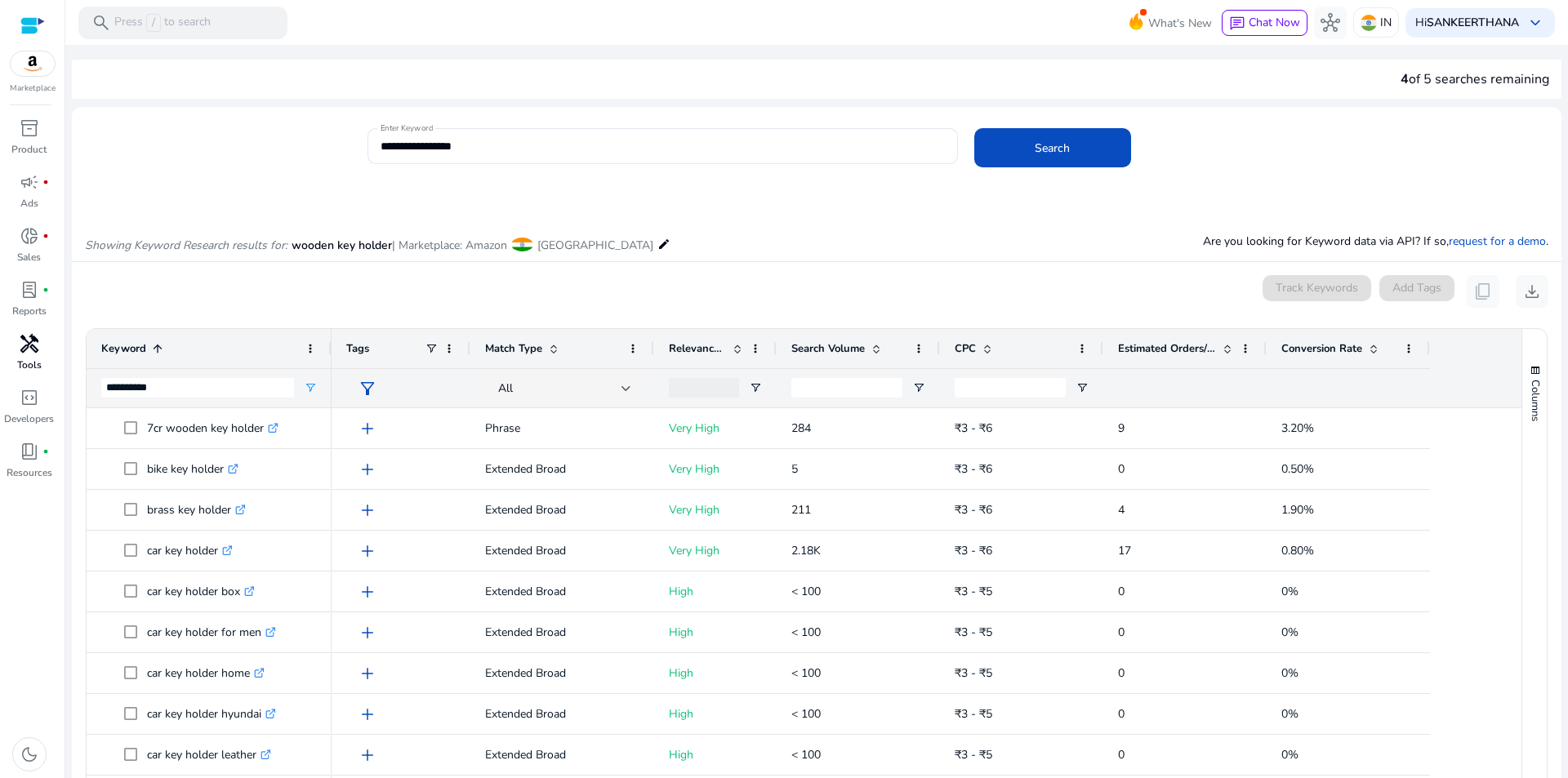
click at [299, 284] on div "0 keyword(s) selected Track Keywords Add Tags content_copy download" at bounding box center [816, 291] width 1463 height 33
click at [880, 347] on span at bounding box center [876, 348] width 13 height 13
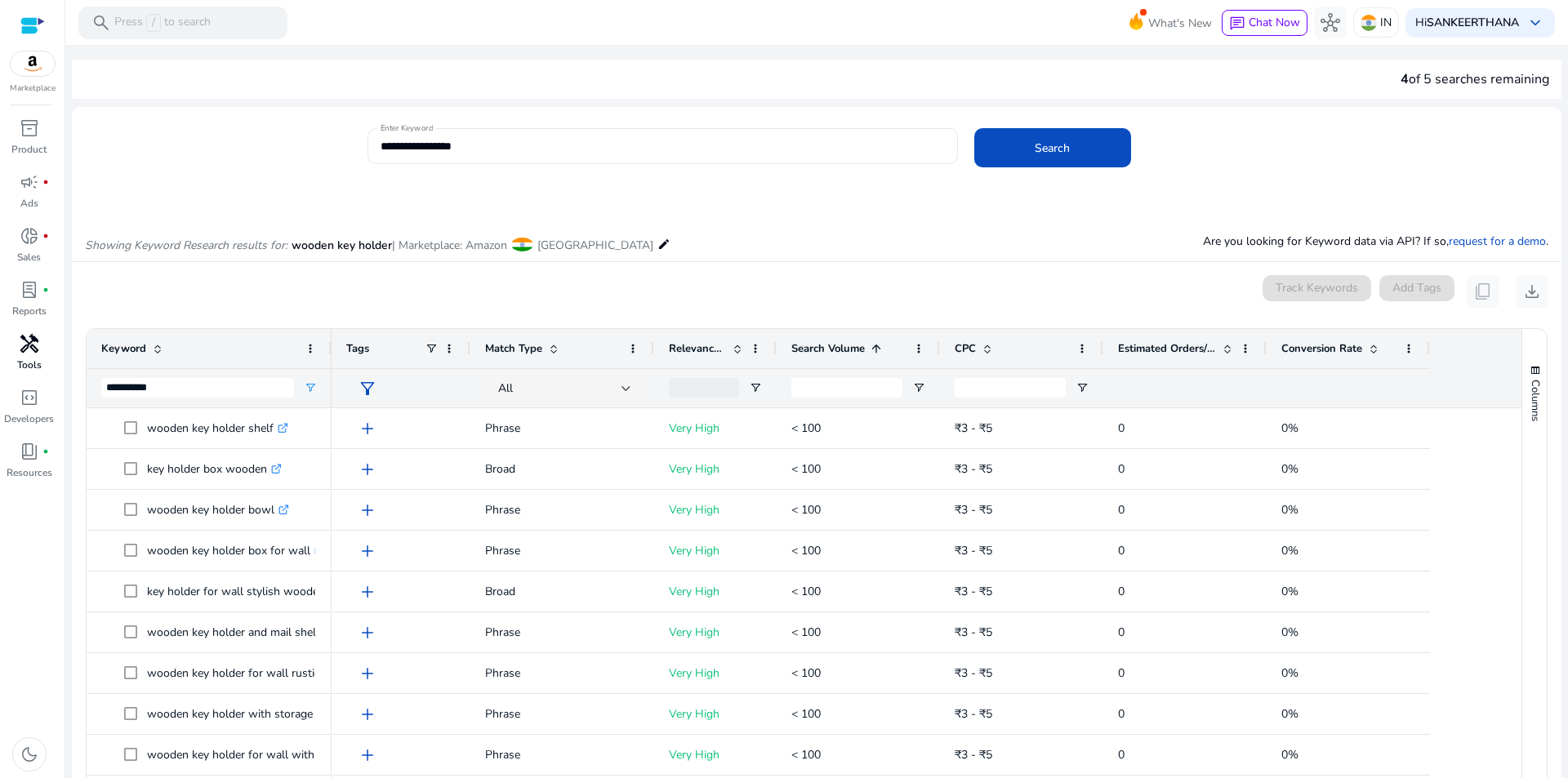
click at [880, 347] on span at bounding box center [876, 348] width 13 height 13
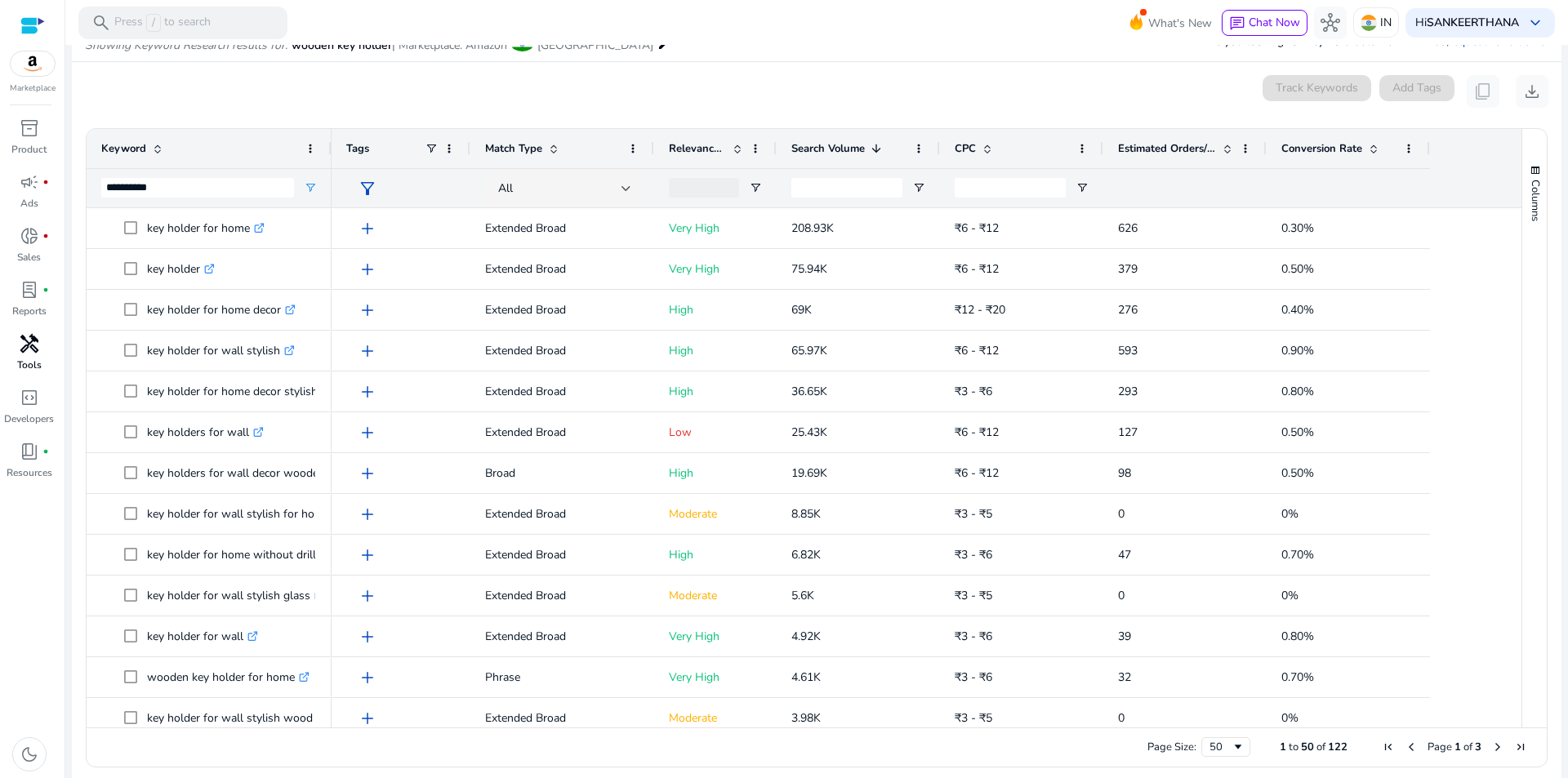
scroll to position [210, 0]
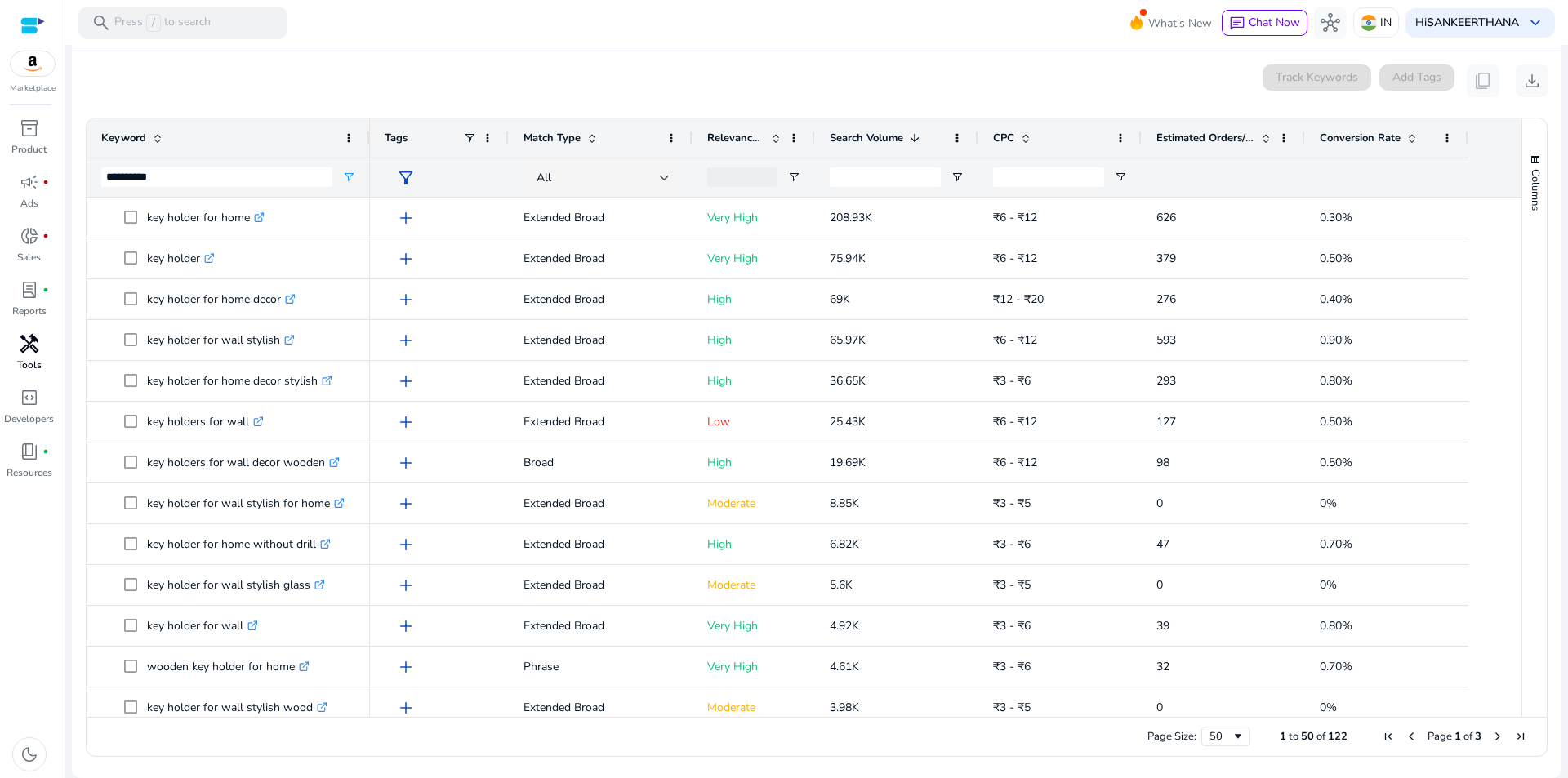
drag, startPoint x: 328, startPoint y: 140, endPoint x: 367, endPoint y: 147, distance: 39.6
click at [367, 147] on div at bounding box center [369, 138] width 7 height 39
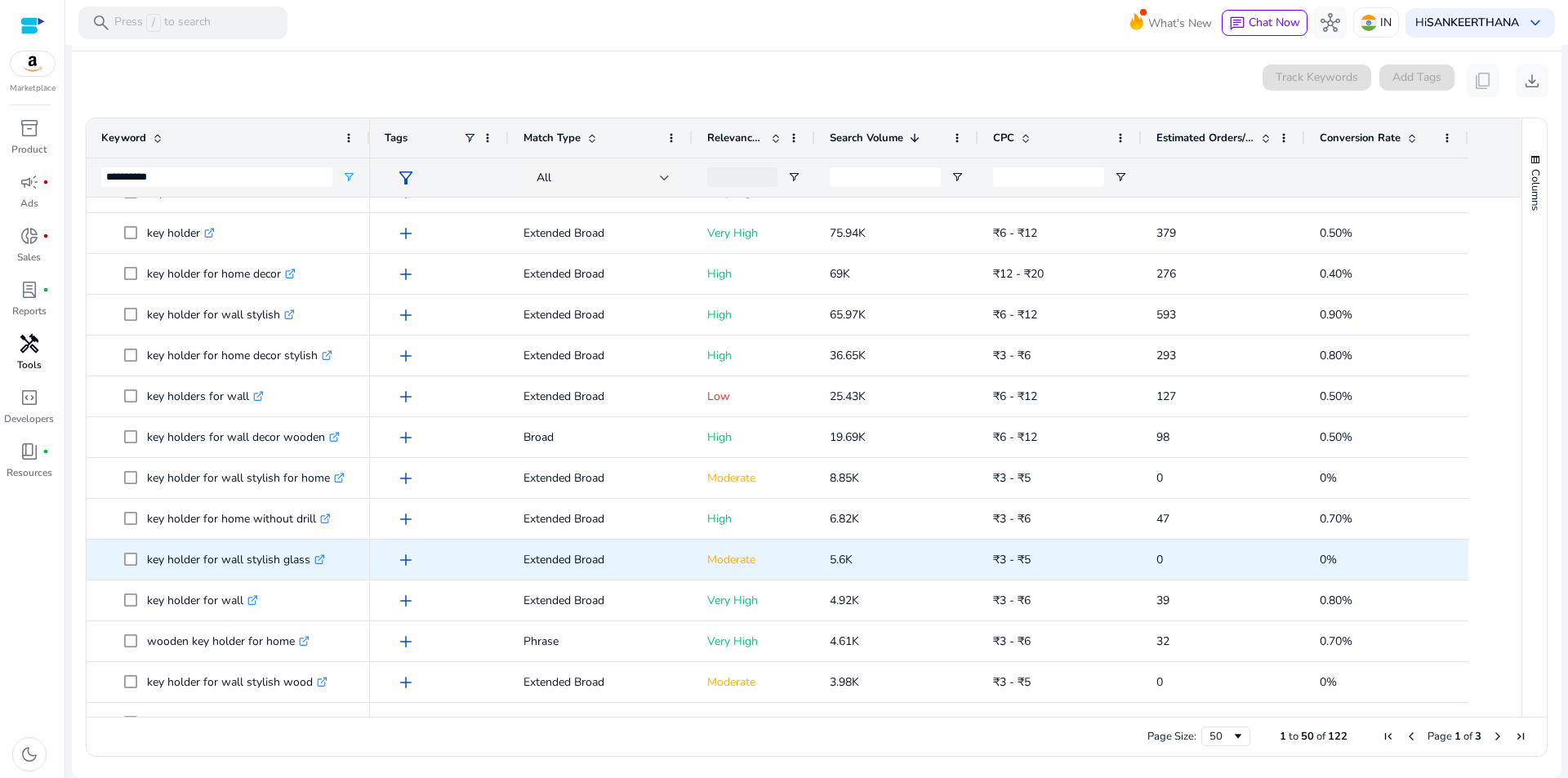
scroll to position [0, 0]
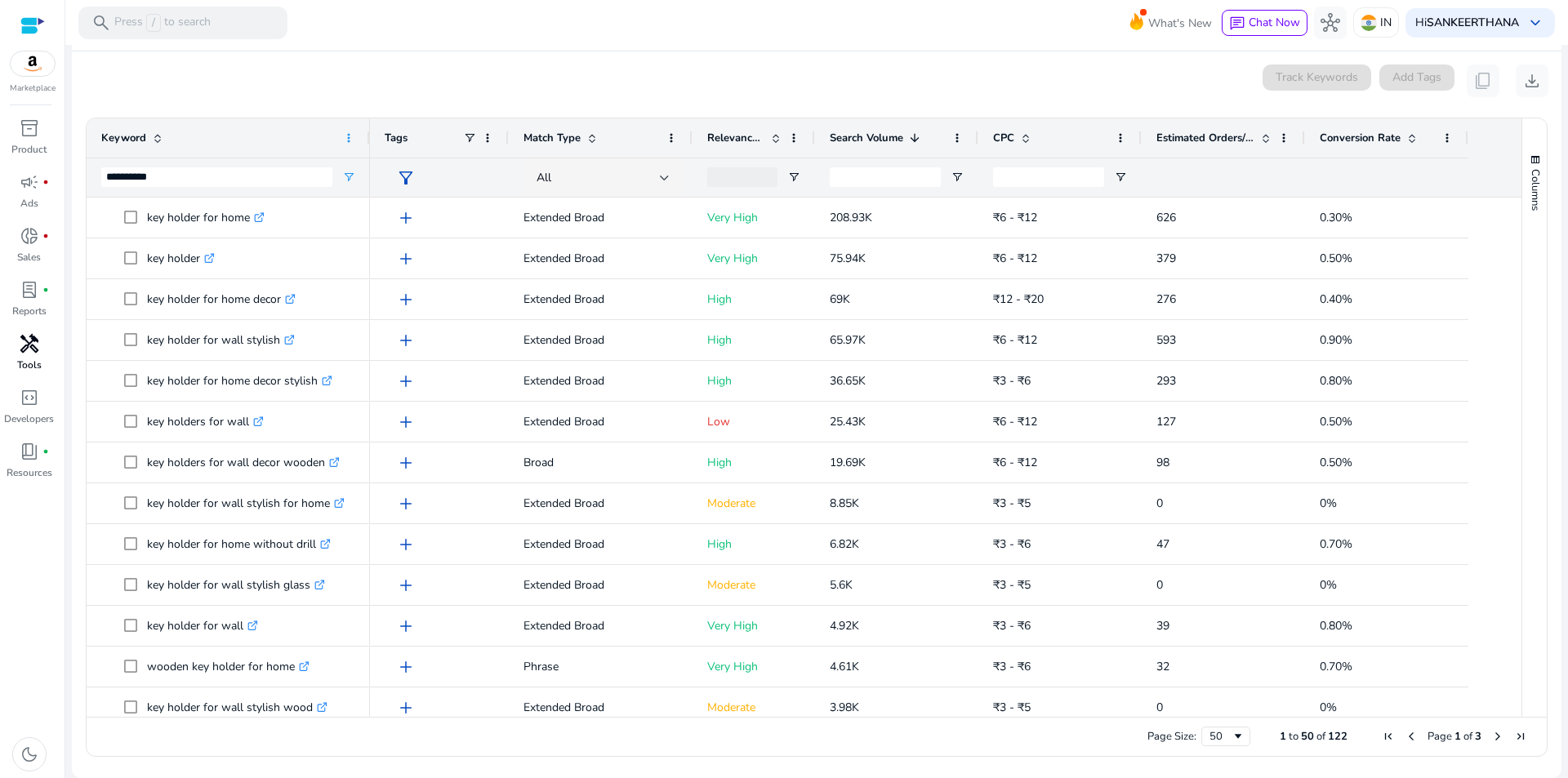
click at [349, 136] on span at bounding box center [348, 138] width 13 height 13
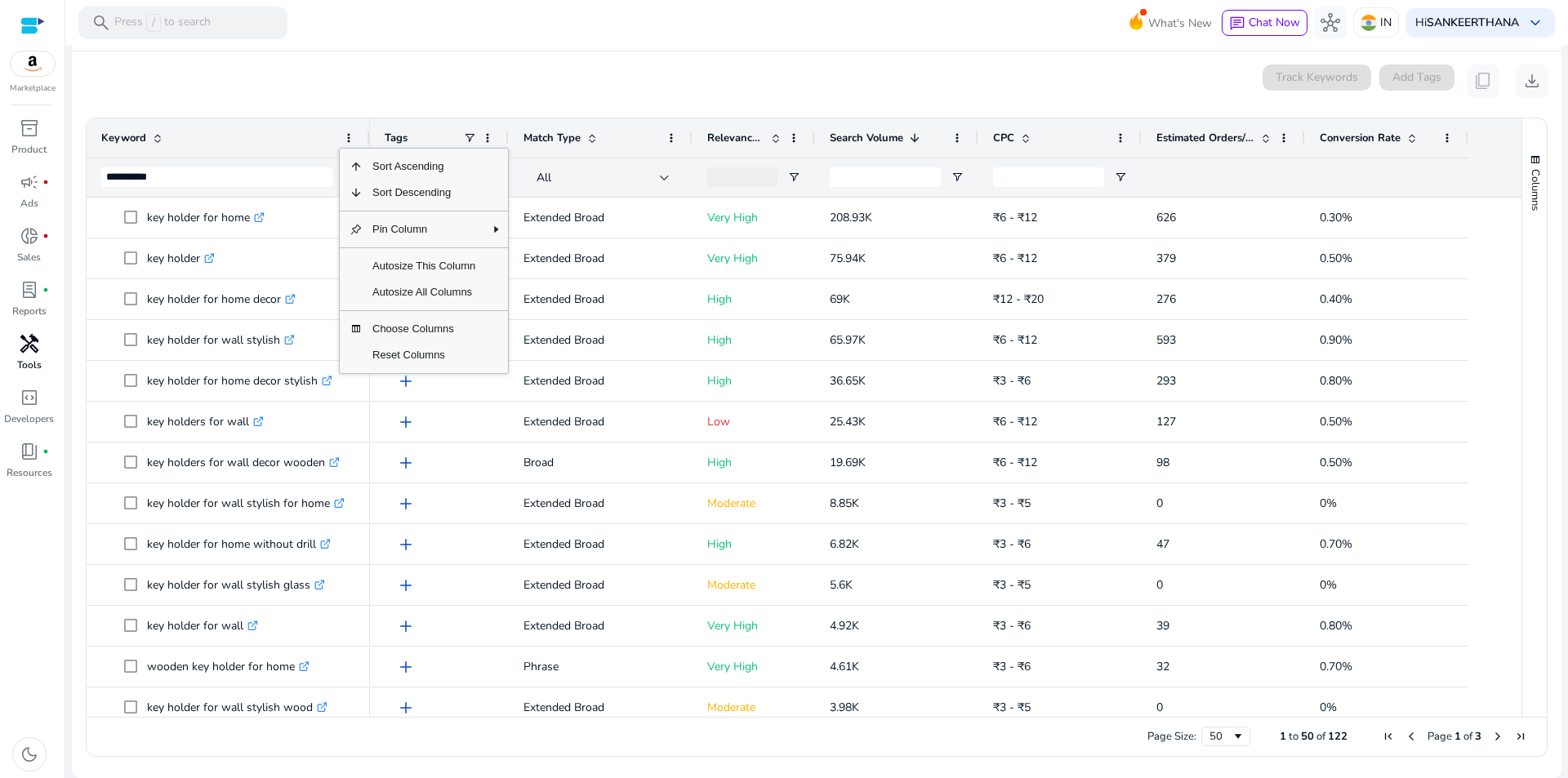
click at [0, 587] on div "inventory_2 Product campaign fiber_manual_record Ads donut_small fiber_manual_r…" at bounding box center [32, 446] width 65 height 663
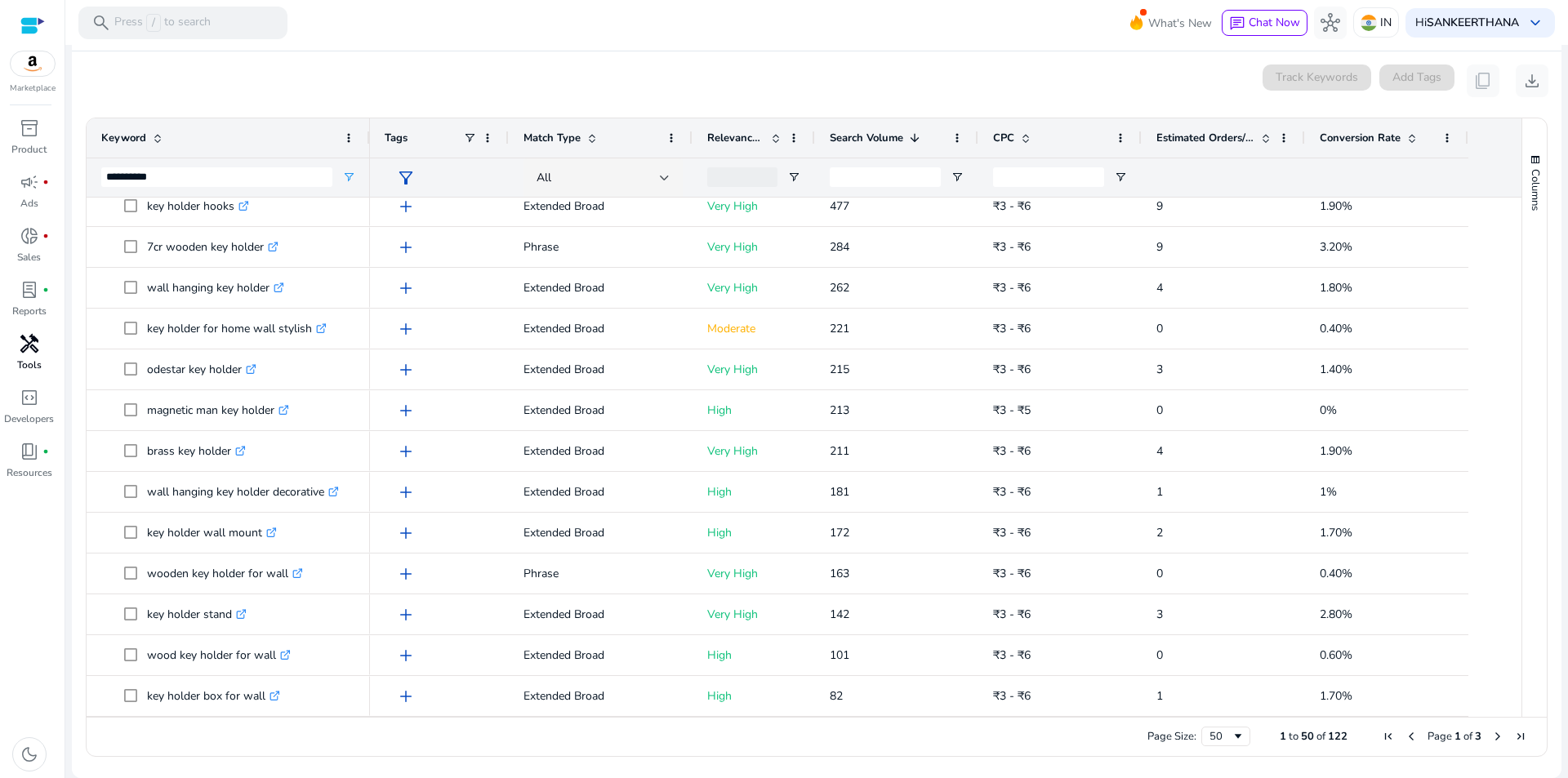
drag, startPoint x: 128, startPoint y: 245, endPoint x: 650, endPoint y: 786, distance: 751.8
click at [650, 777] on html "**********" at bounding box center [784, 389] width 1568 height 778
copy body "key holder for home .st0{fill:#2c8af8} key holder .st0{fill:#2c8af8} key holder…"
click at [588, 43] on mat-toolbar "search Press / to search What's New chat Chat Now hub IN Hi SANKEERTHANA keyboa…" at bounding box center [816, 22] width 1502 height 45
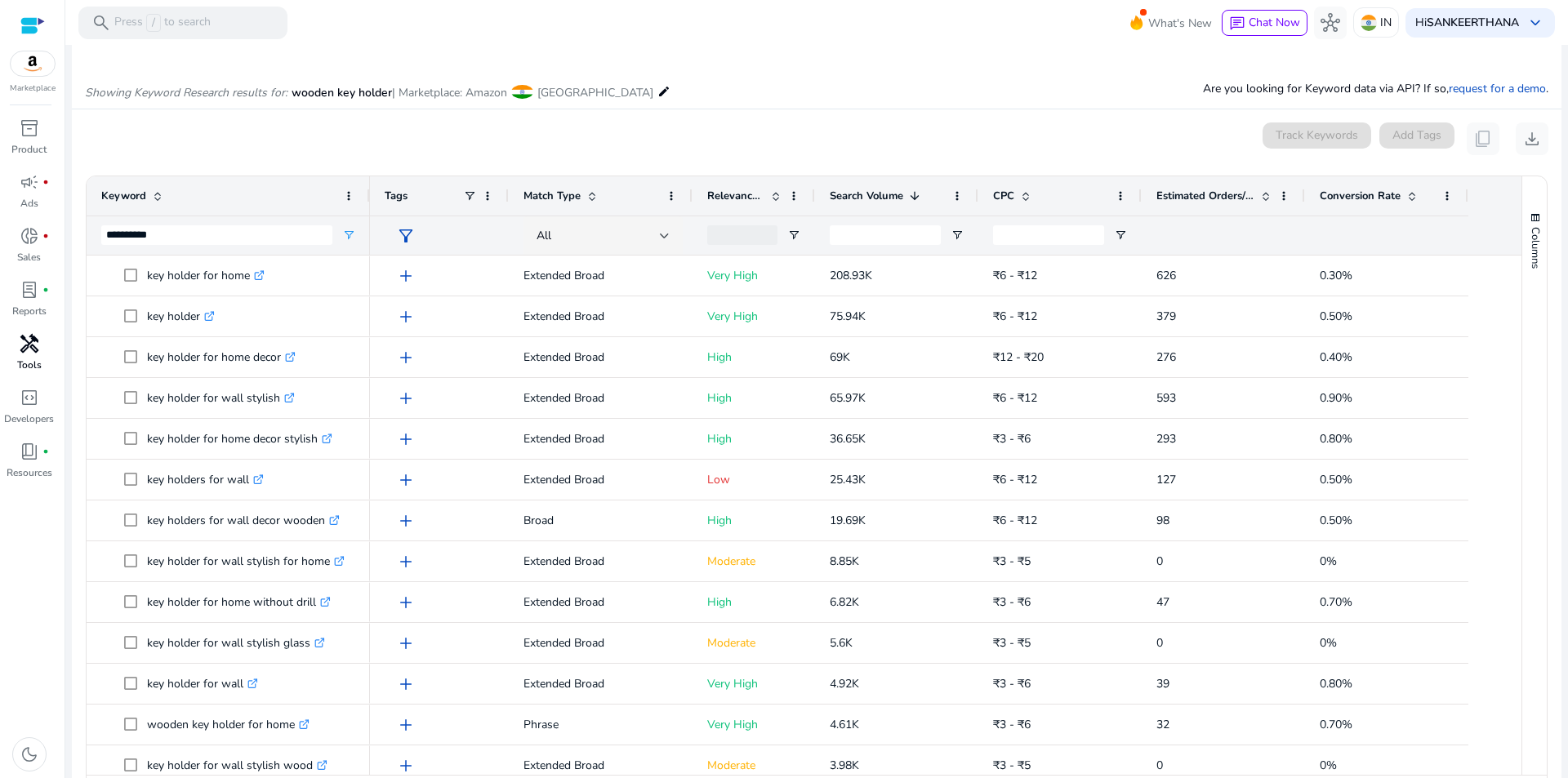
scroll to position [196, 0]
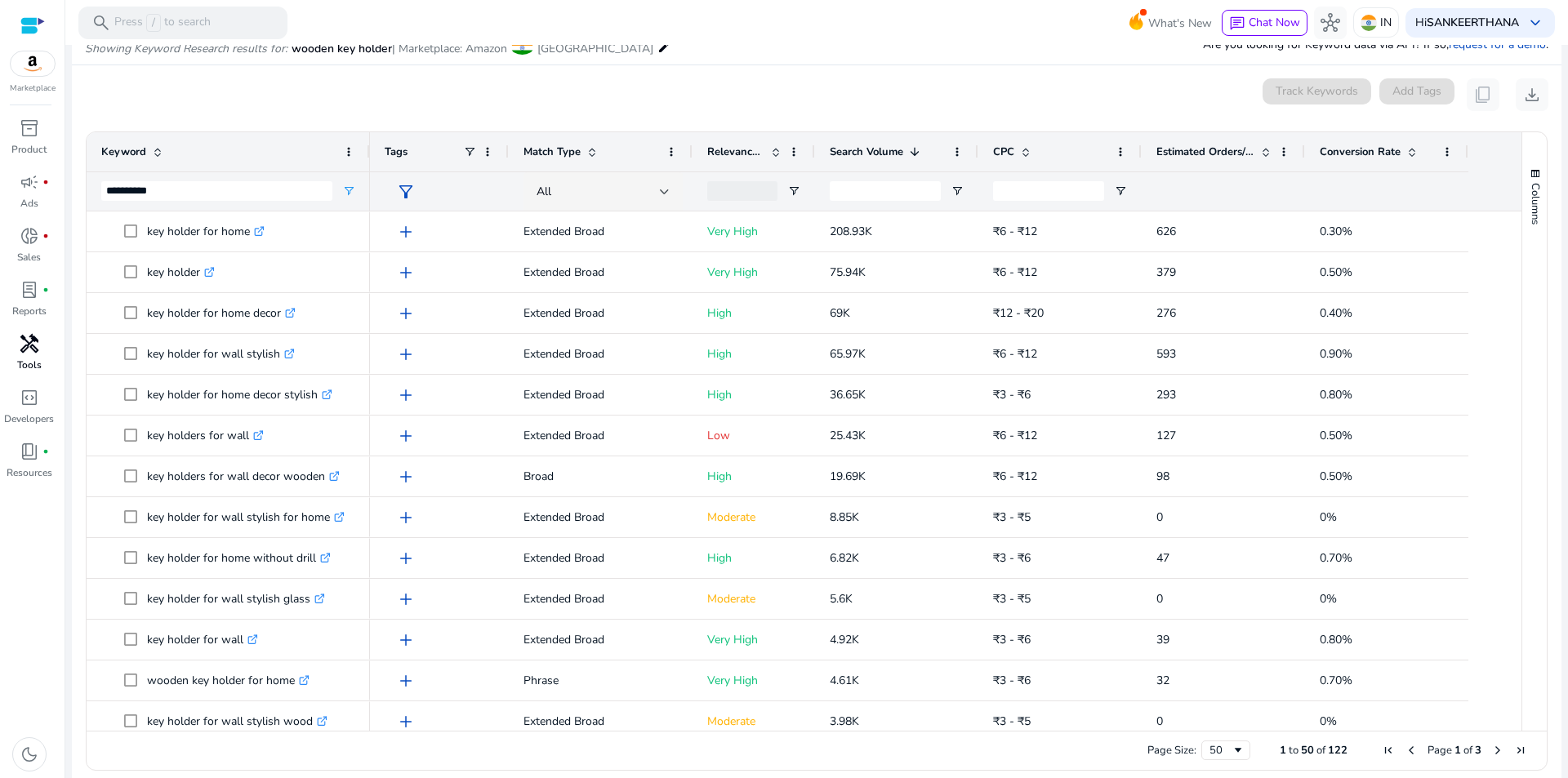
drag, startPoint x: 507, startPoint y: 148, endPoint x: 418, endPoint y: 155, distance: 89.3
click at [418, 155] on div "Tags" at bounding box center [439, 152] width 139 height 39
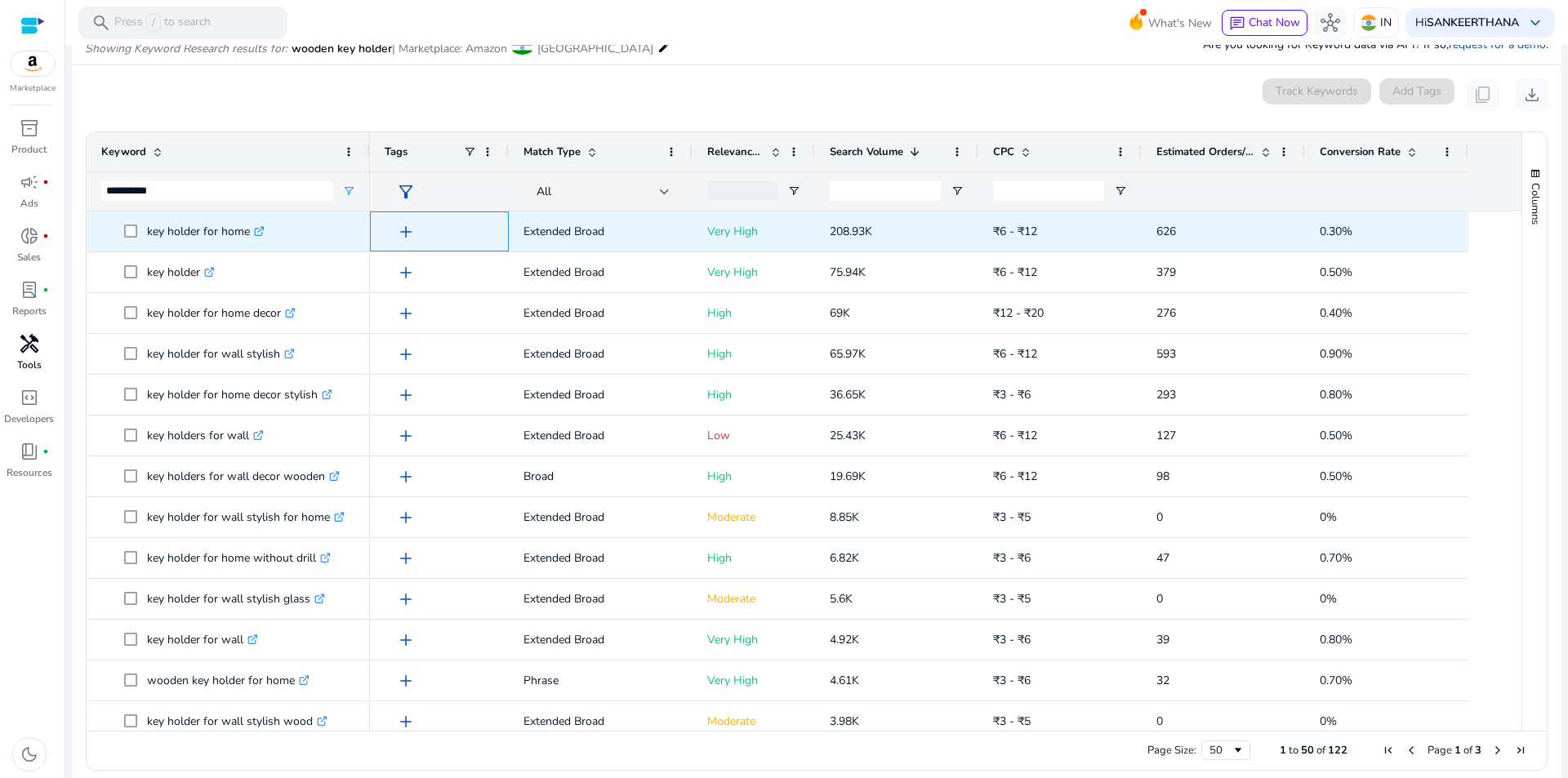
click at [409, 232] on span "add" at bounding box center [406, 232] width 20 height 20
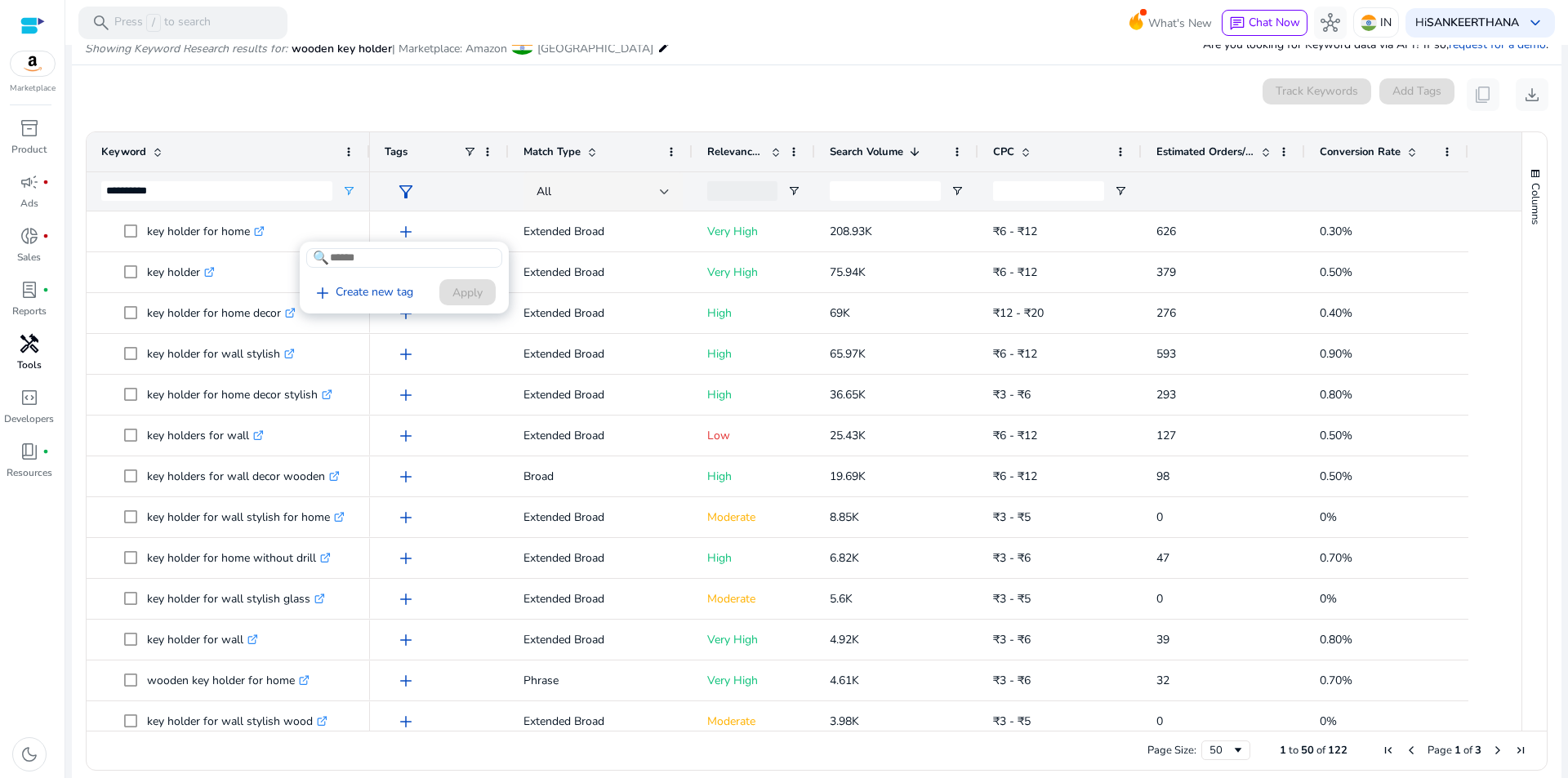
click at [442, 228] on div at bounding box center [784, 389] width 1568 height 778
drag, startPoint x: 507, startPoint y: 150, endPoint x: 452, endPoint y: 150, distance: 55.0
click at [452, 150] on div "Tags" at bounding box center [439, 152] width 139 height 39
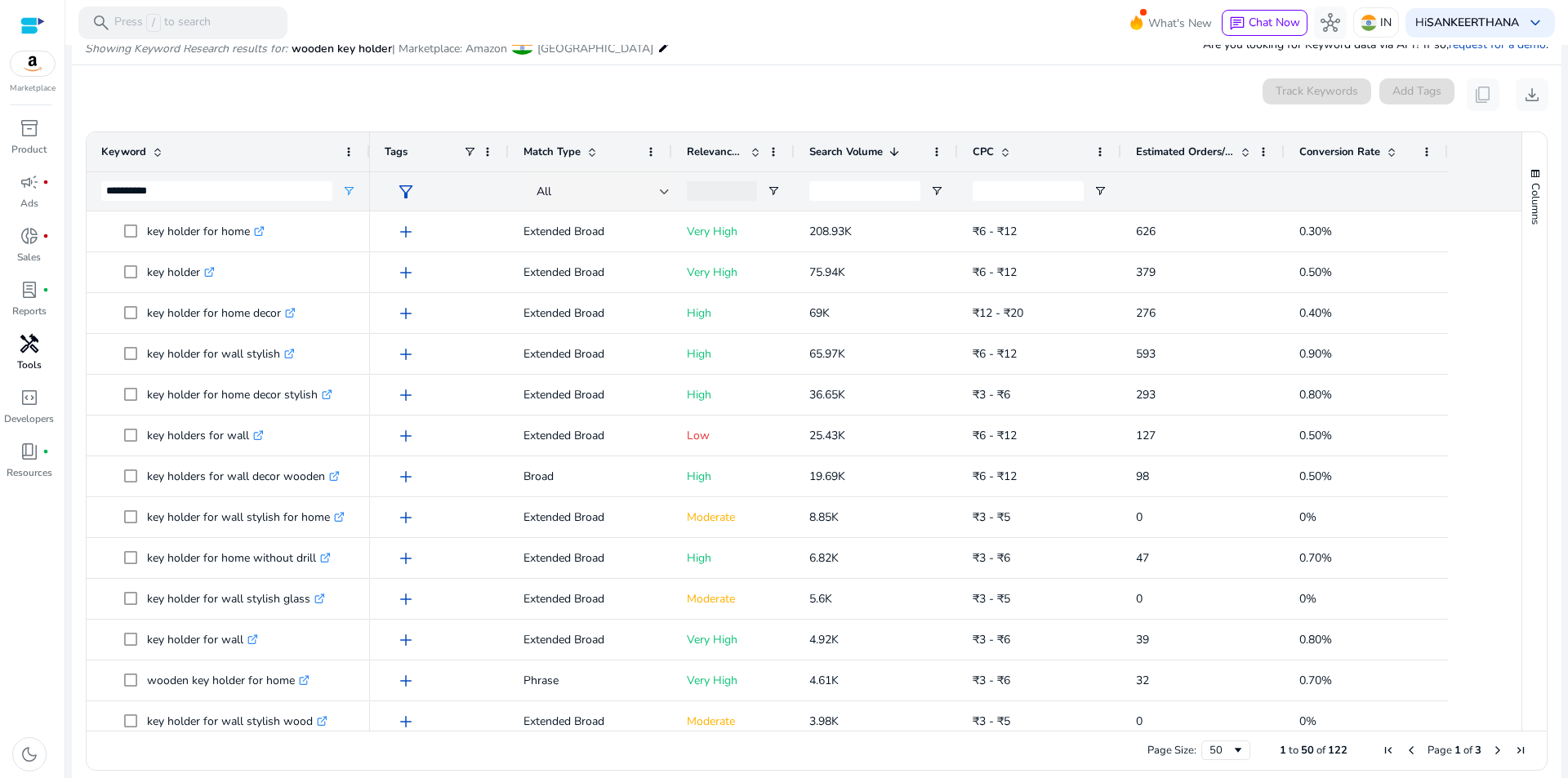
drag, startPoint x: 690, startPoint y: 150, endPoint x: 633, endPoint y: 156, distance: 57.3
click at [614, 151] on div "Match Type" at bounding box center [590, 152] width 164 height 39
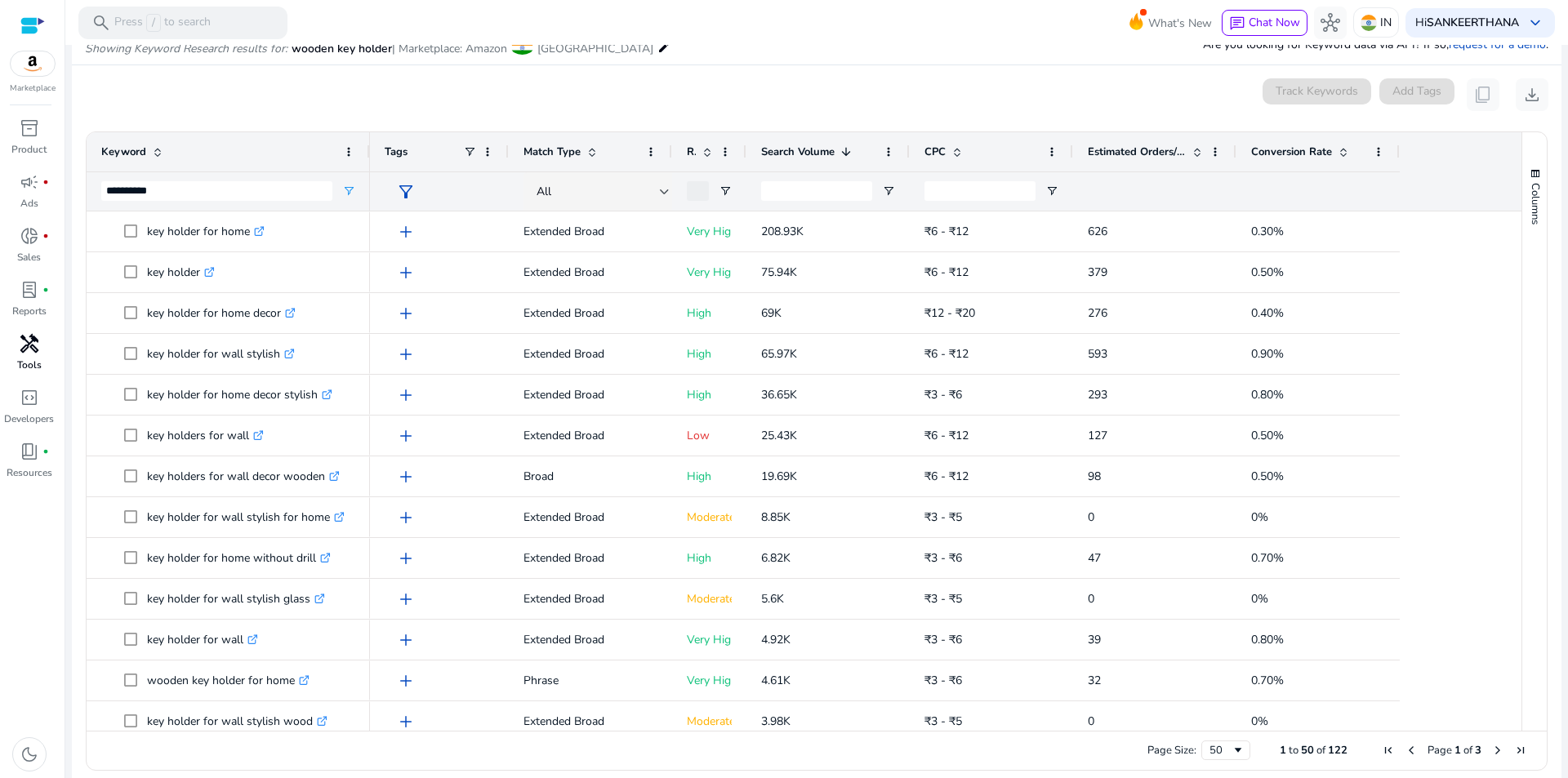
drag, startPoint x: 792, startPoint y: 153, endPoint x: 744, endPoint y: 169, distance: 50.6
click at [744, 169] on div at bounding box center [745, 152] width 7 height 39
click at [369, 155] on div "**********" at bounding box center [228, 172] width 283 height 79
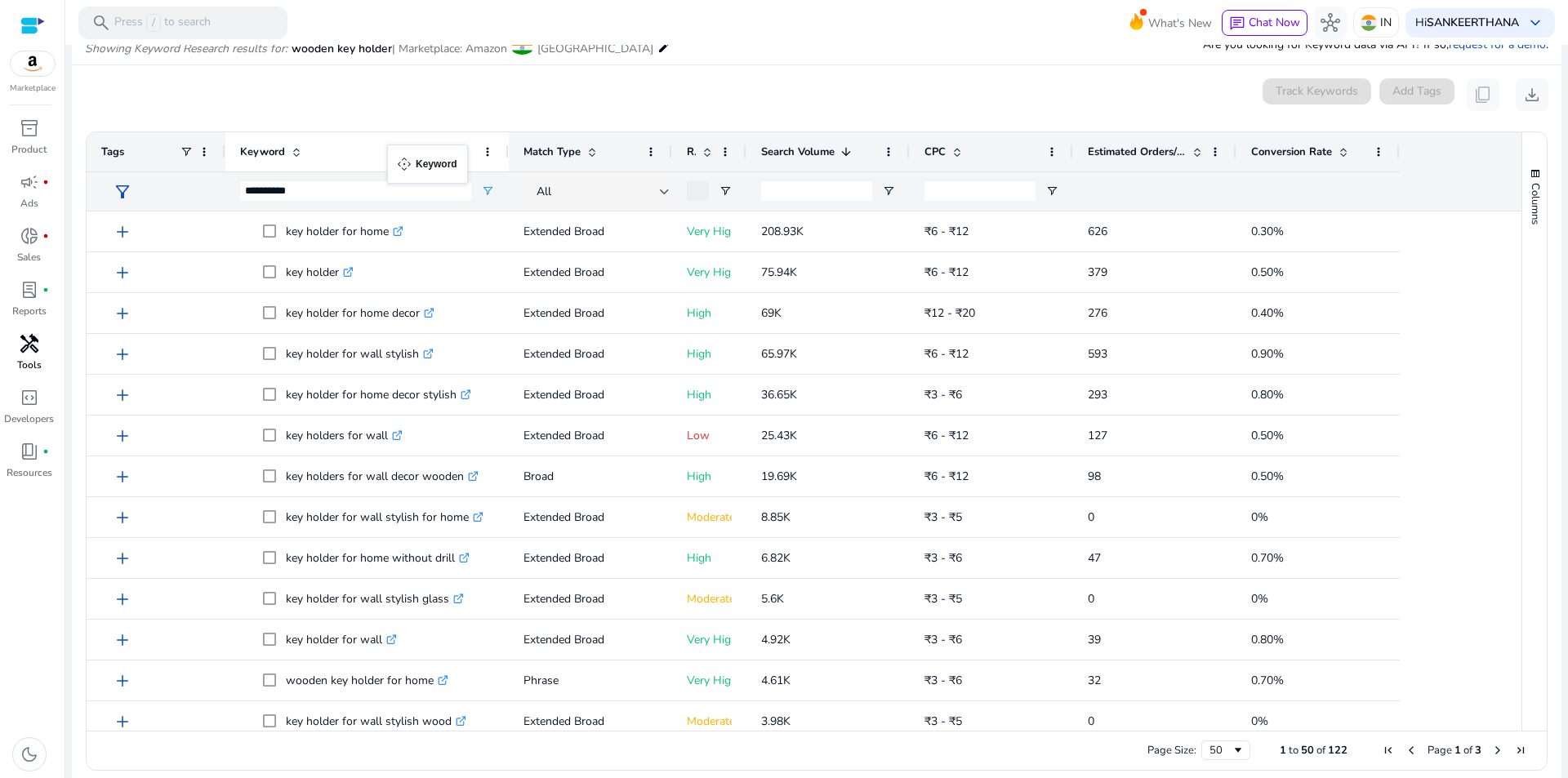
drag, startPoint x: 365, startPoint y: 155, endPoint x: 399, endPoint y: 155, distance: 34.0
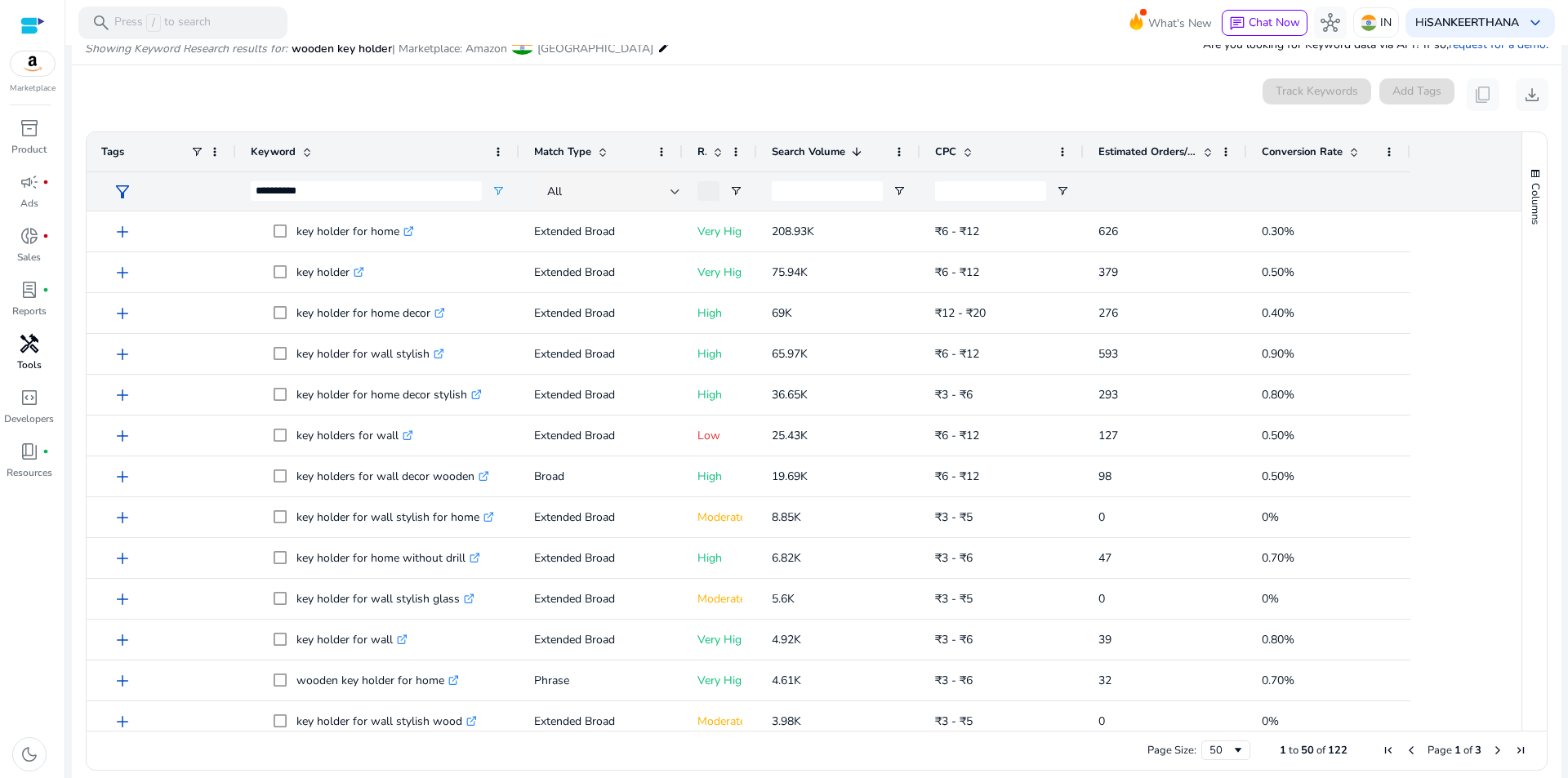
drag, startPoint x: 224, startPoint y: 153, endPoint x: 146, endPoint y: 151, distance: 78.0
click at [146, 151] on div "Tags" at bounding box center [162, 152] width 150 height 39
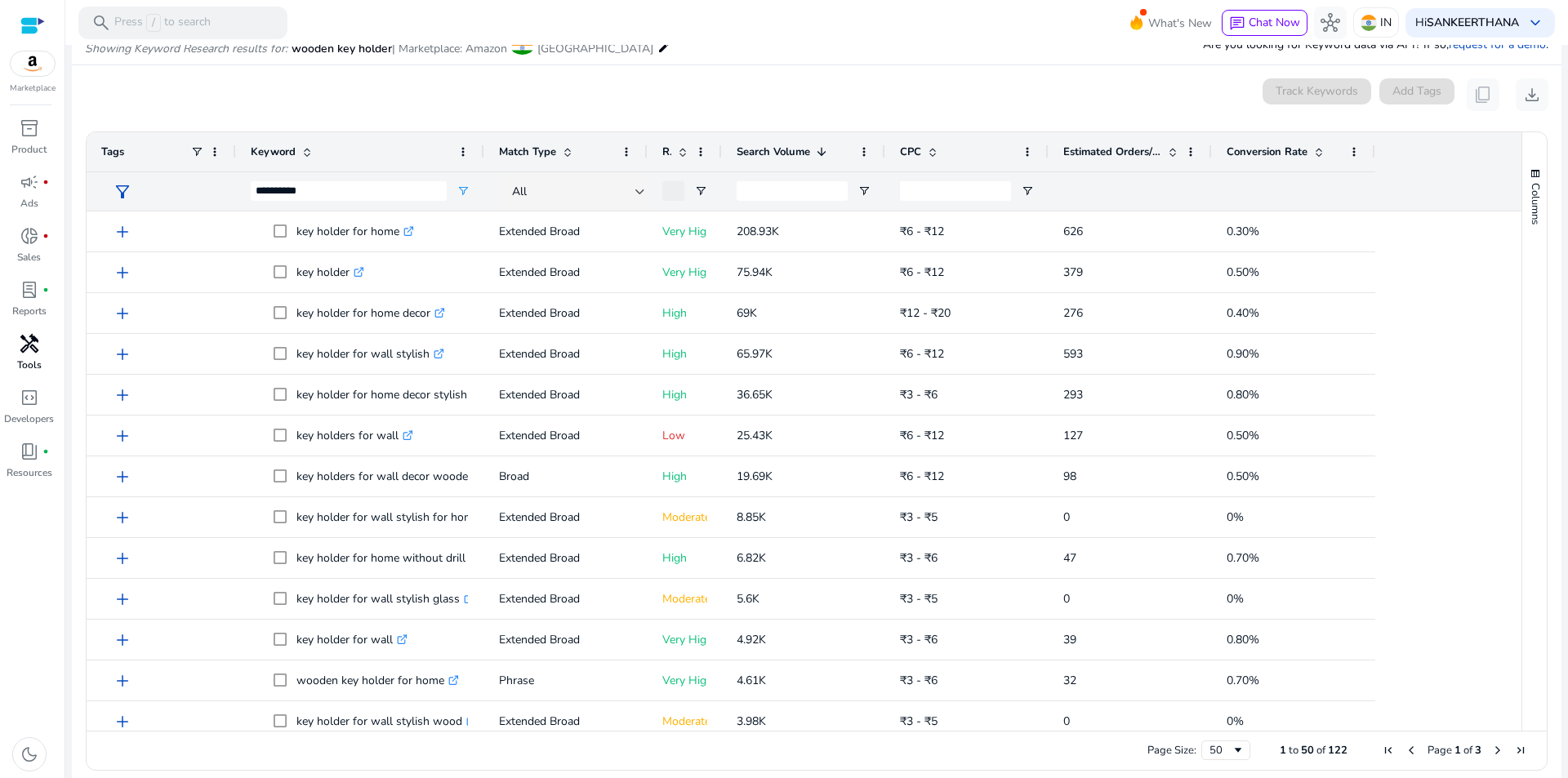
drag, startPoint x: 516, startPoint y: 147, endPoint x: 321, endPoint y: 151, distance: 195.0
click at [321, 151] on div "Keyword" at bounding box center [360, 152] width 248 height 39
drag, startPoint x: 233, startPoint y: 151, endPoint x: 147, endPoint y: 140, distance: 86.7
click at [147, 140] on div "Tags" at bounding box center [159, 152] width 145 height 39
drag, startPoint x: 640, startPoint y: 153, endPoint x: 593, endPoint y: 158, distance: 47.3
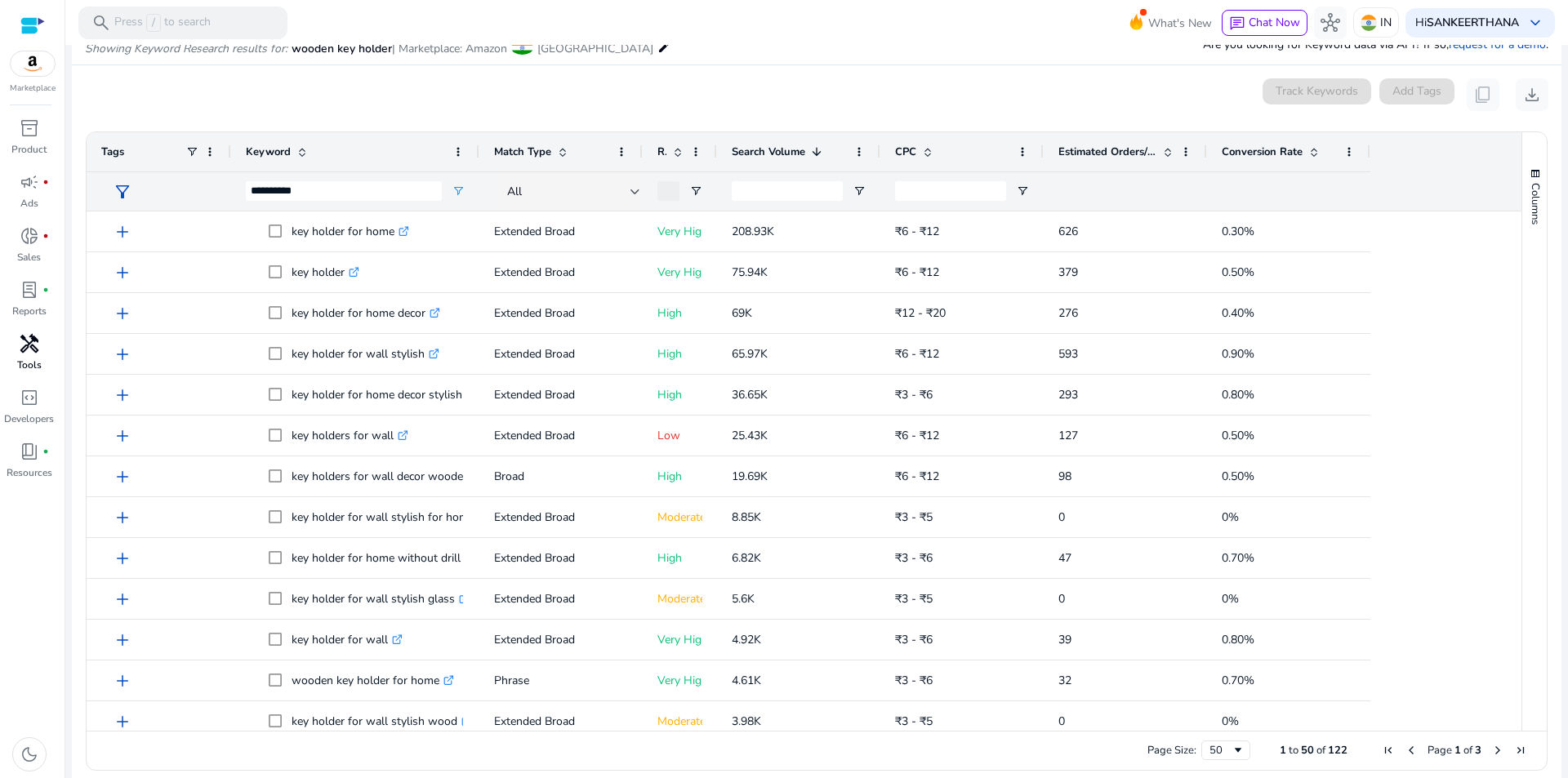
click at [593, 158] on div "Match Type" at bounding box center [562, 152] width 164 height 39
click at [622, 157] on span at bounding box center [620, 152] width 13 height 13
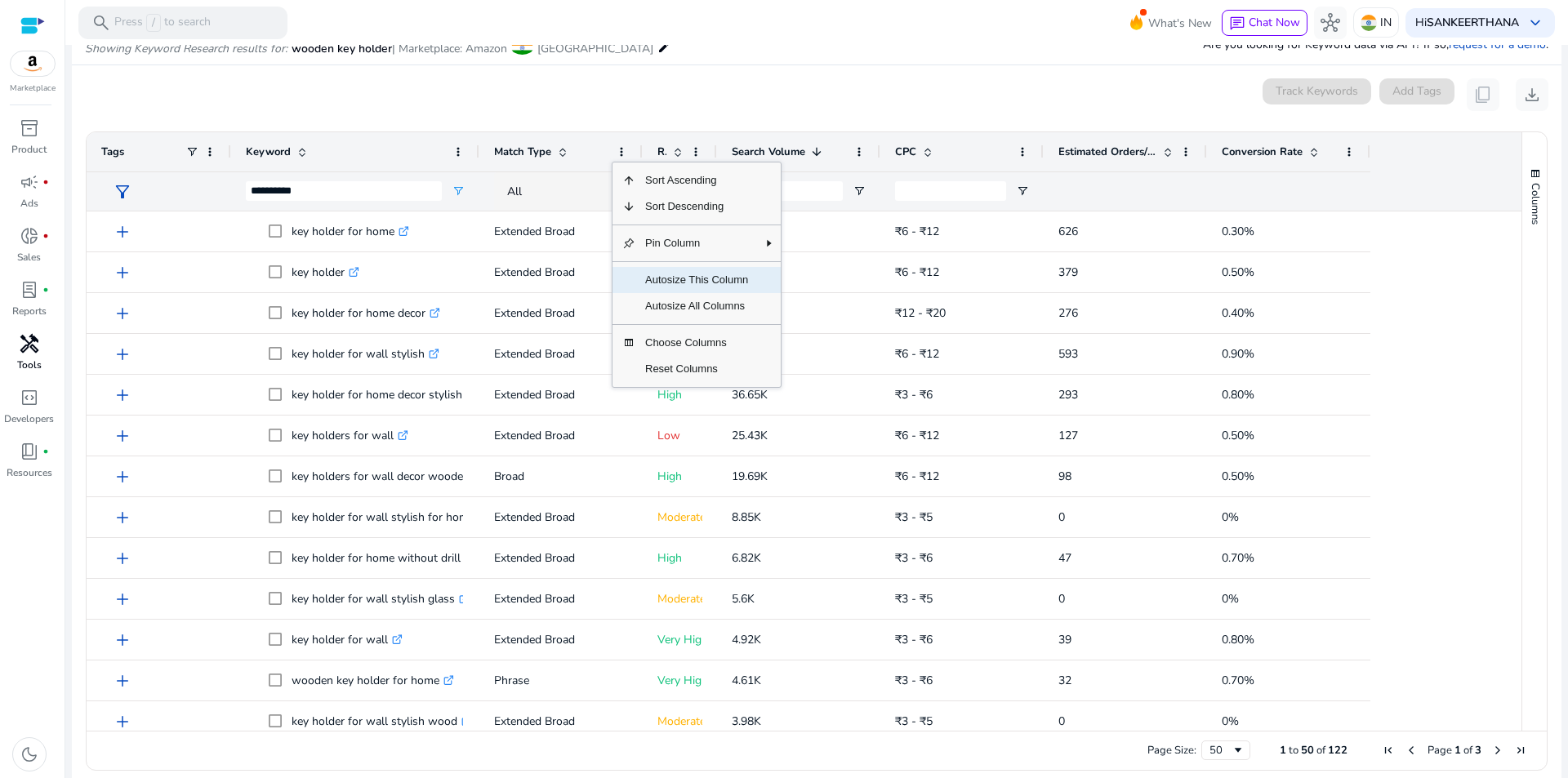
click at [682, 284] on span "Autosize This Column" at bounding box center [696, 280] width 123 height 26
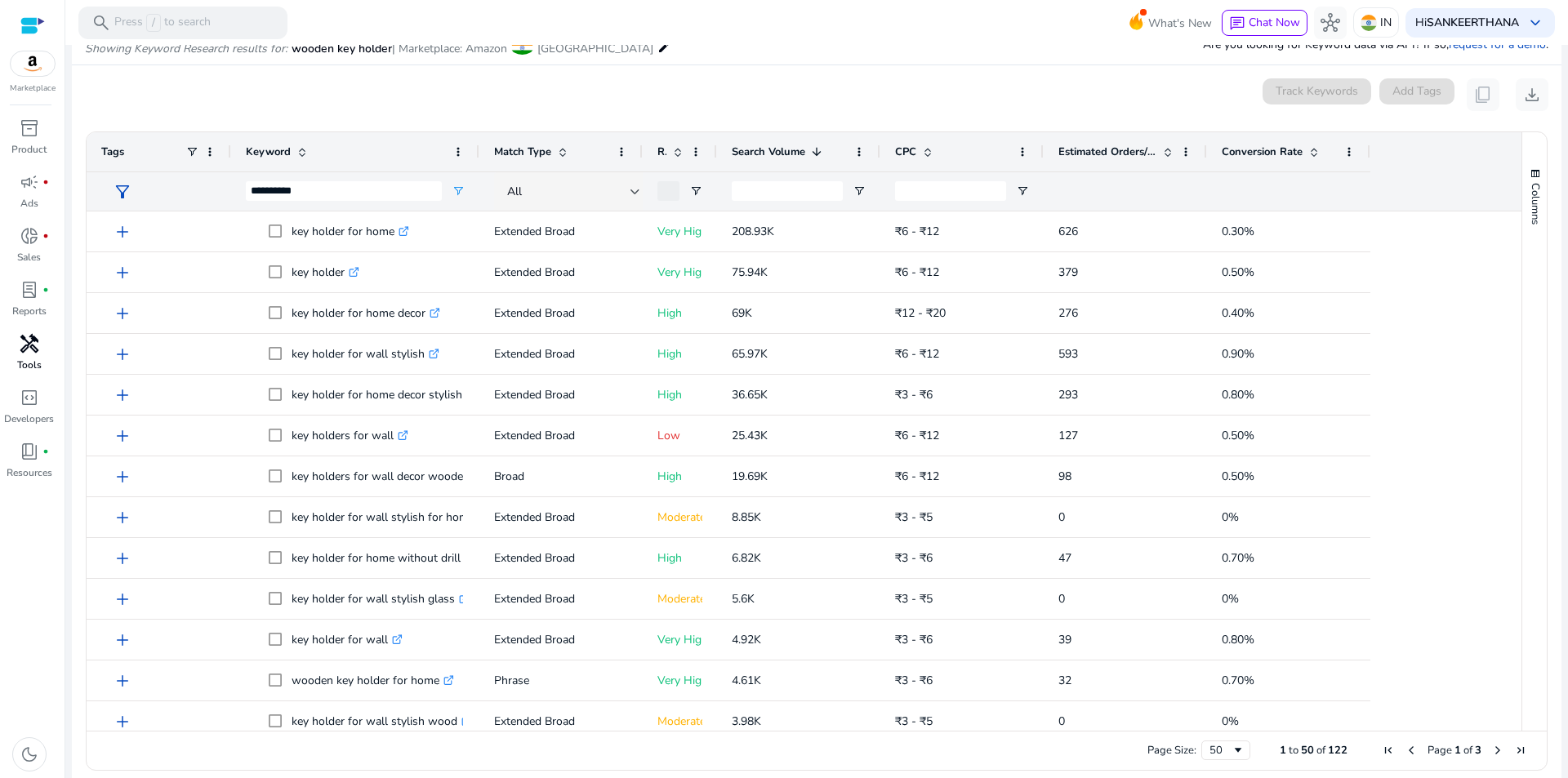
click at [674, 75] on mat-card "0 keyword(s) selected Track Keywords Add Tags content_copy download Press SPACE…" at bounding box center [816, 428] width 1489 height 727
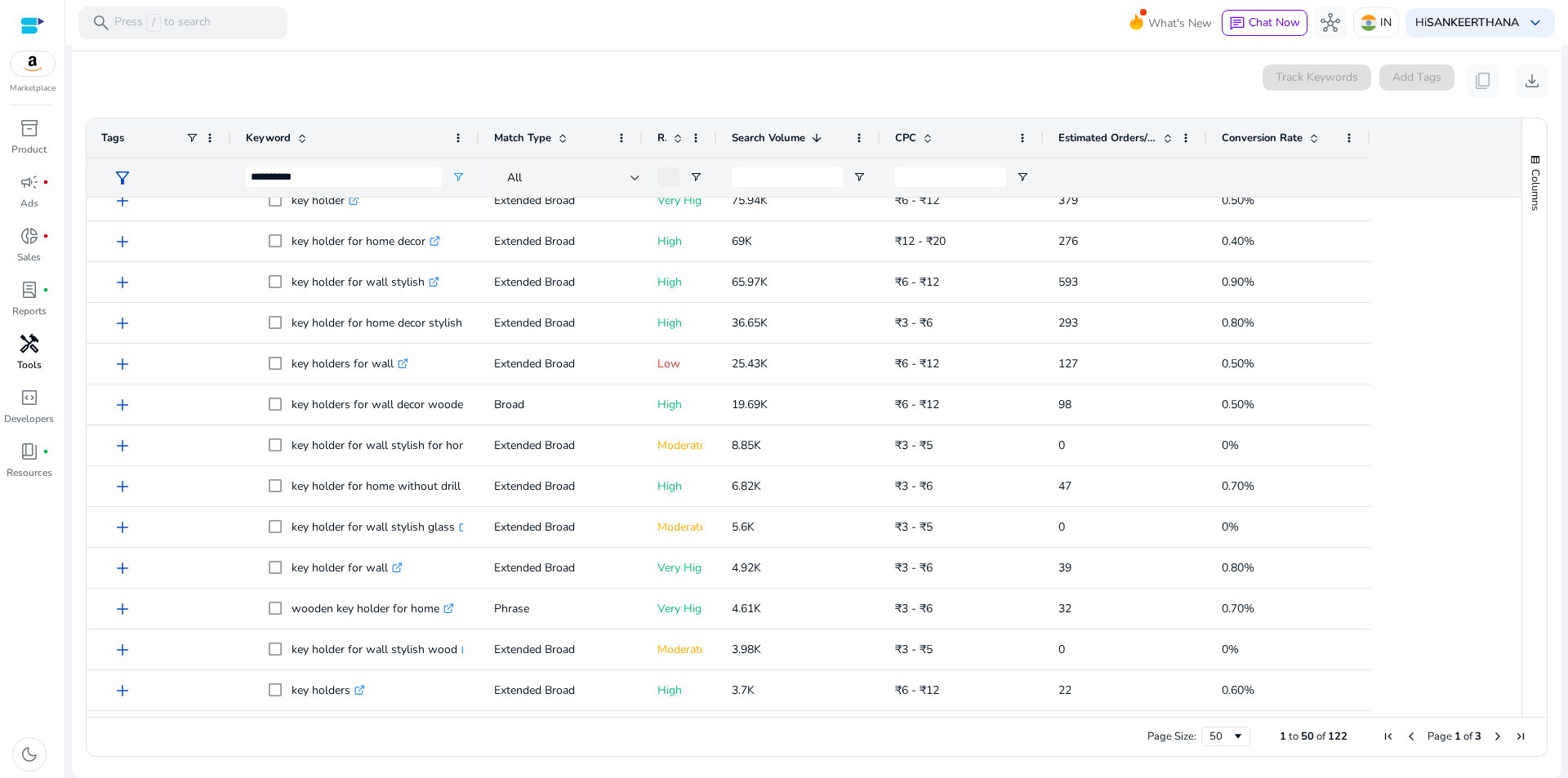
scroll to position [109, 0]
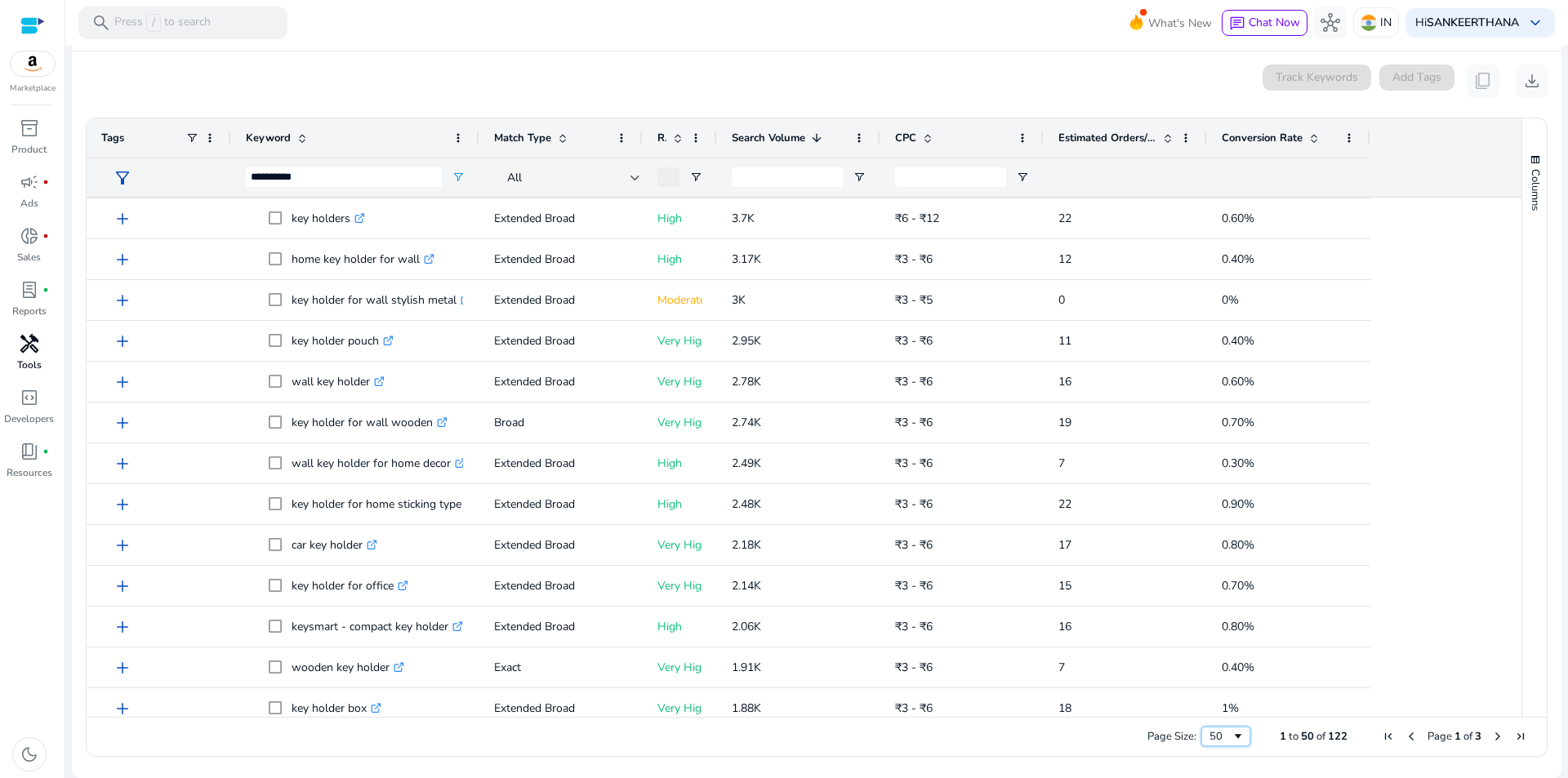
click at [1217, 740] on div "50" at bounding box center [1220, 736] width 22 height 15
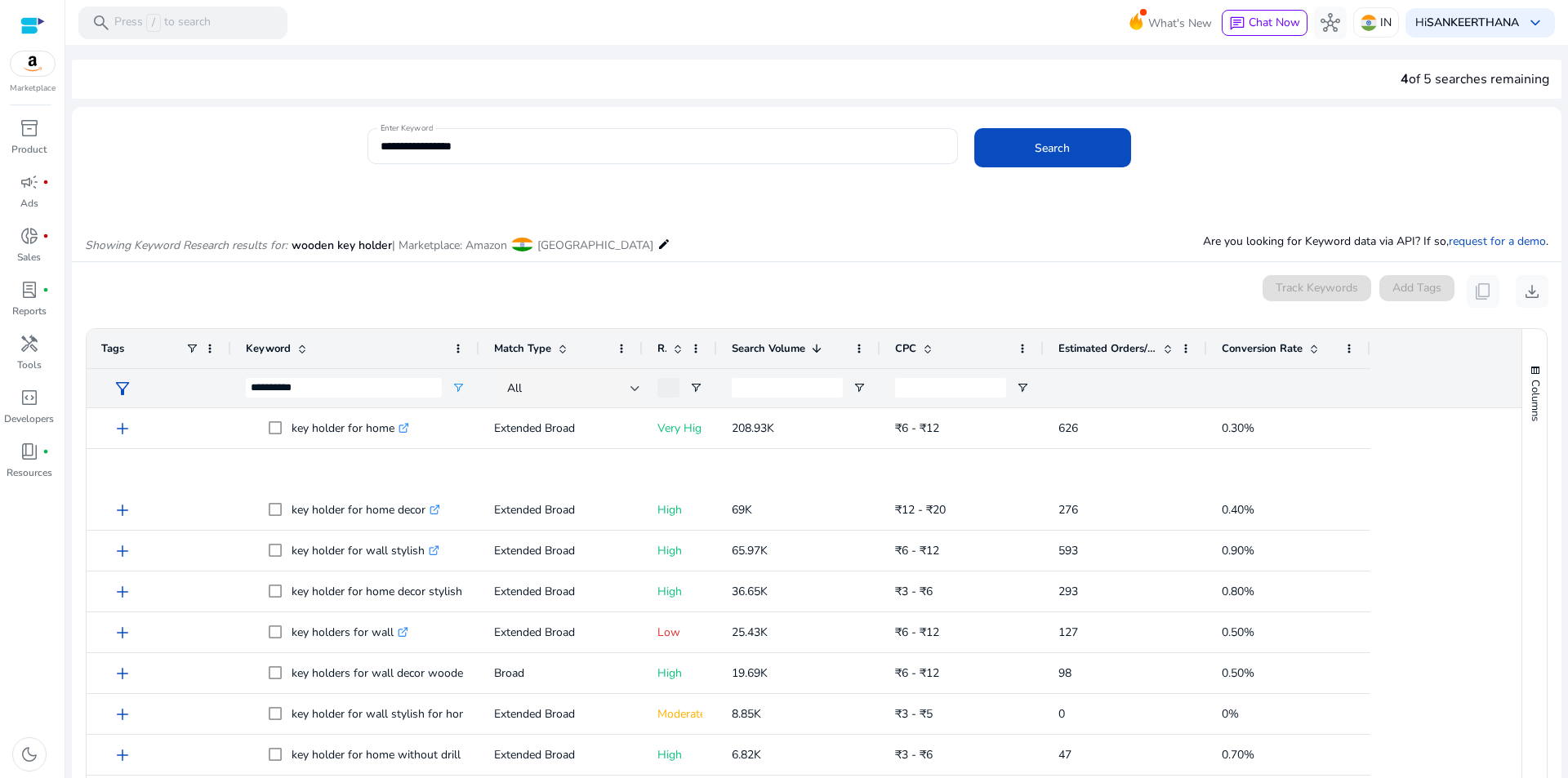
scroll to position [527, 0]
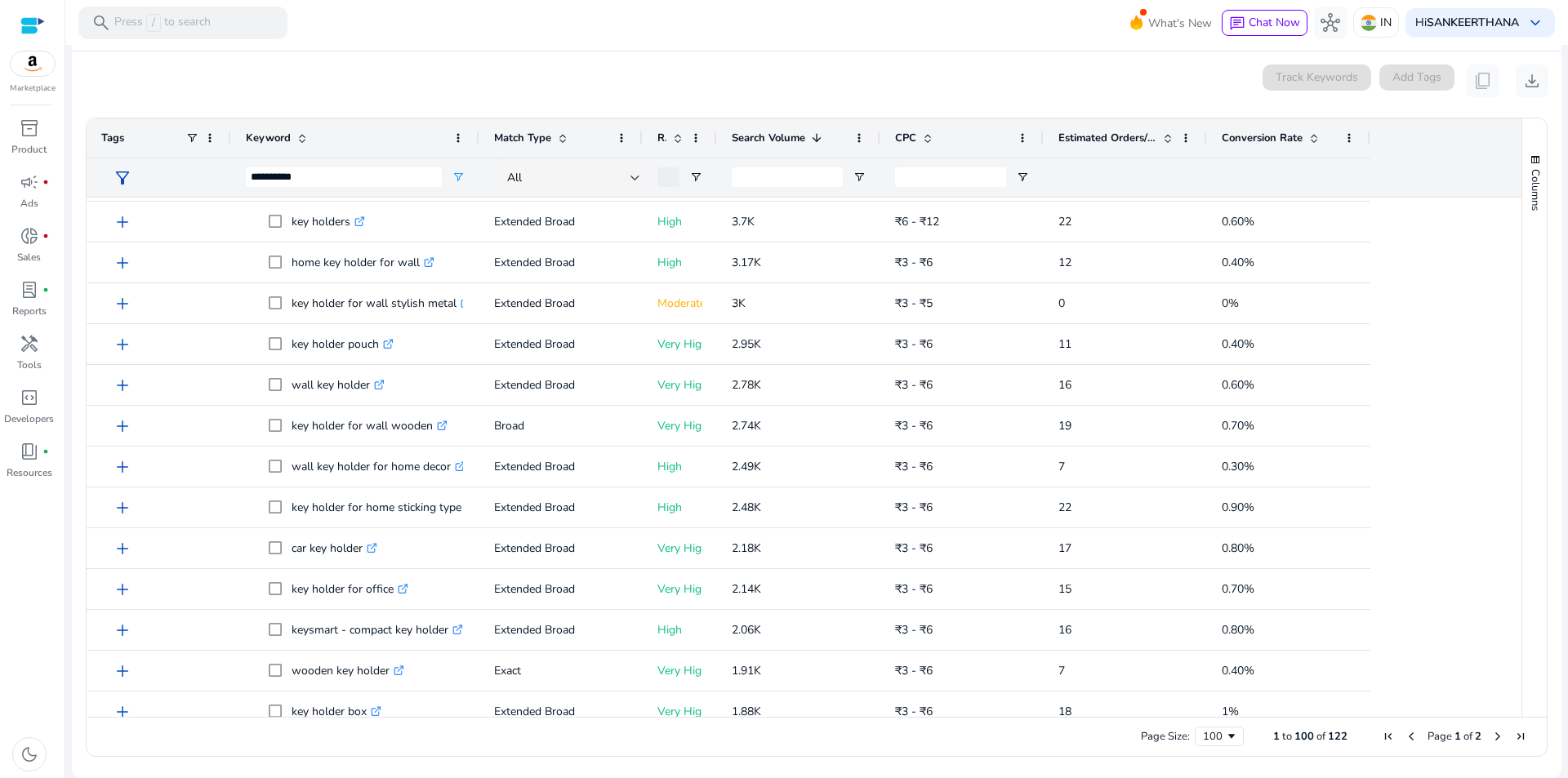
drag, startPoint x: 1515, startPoint y: 319, endPoint x: 1513, endPoint y: 331, distance: 12.2
click at [1513, 331] on div "Tags Match Type Relevance Score 1 CPC" at bounding box center [817, 418] width 1460 height 598
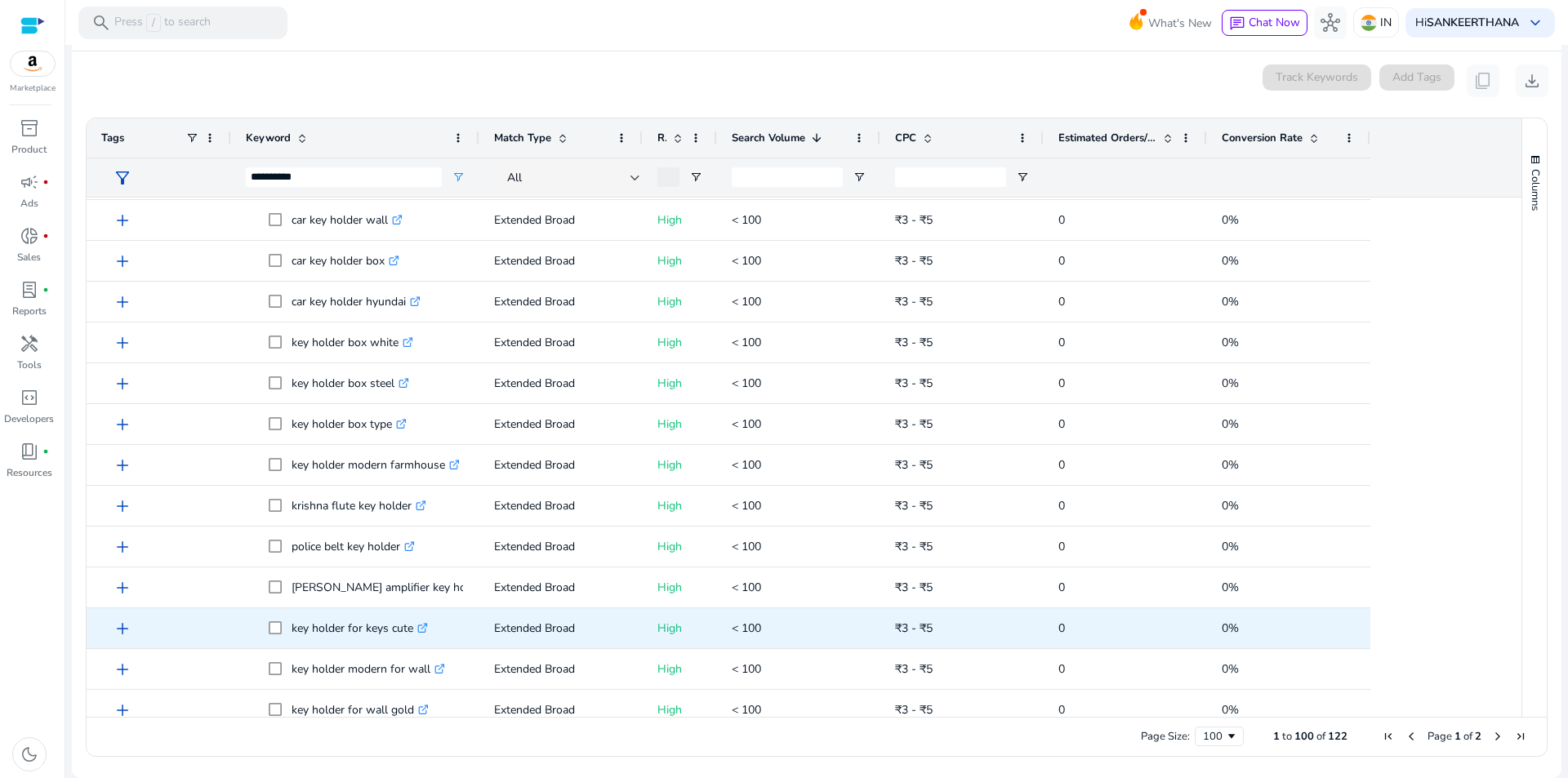
scroll to position [3073, 0]
